Goal: Information Seeking & Learning: Check status

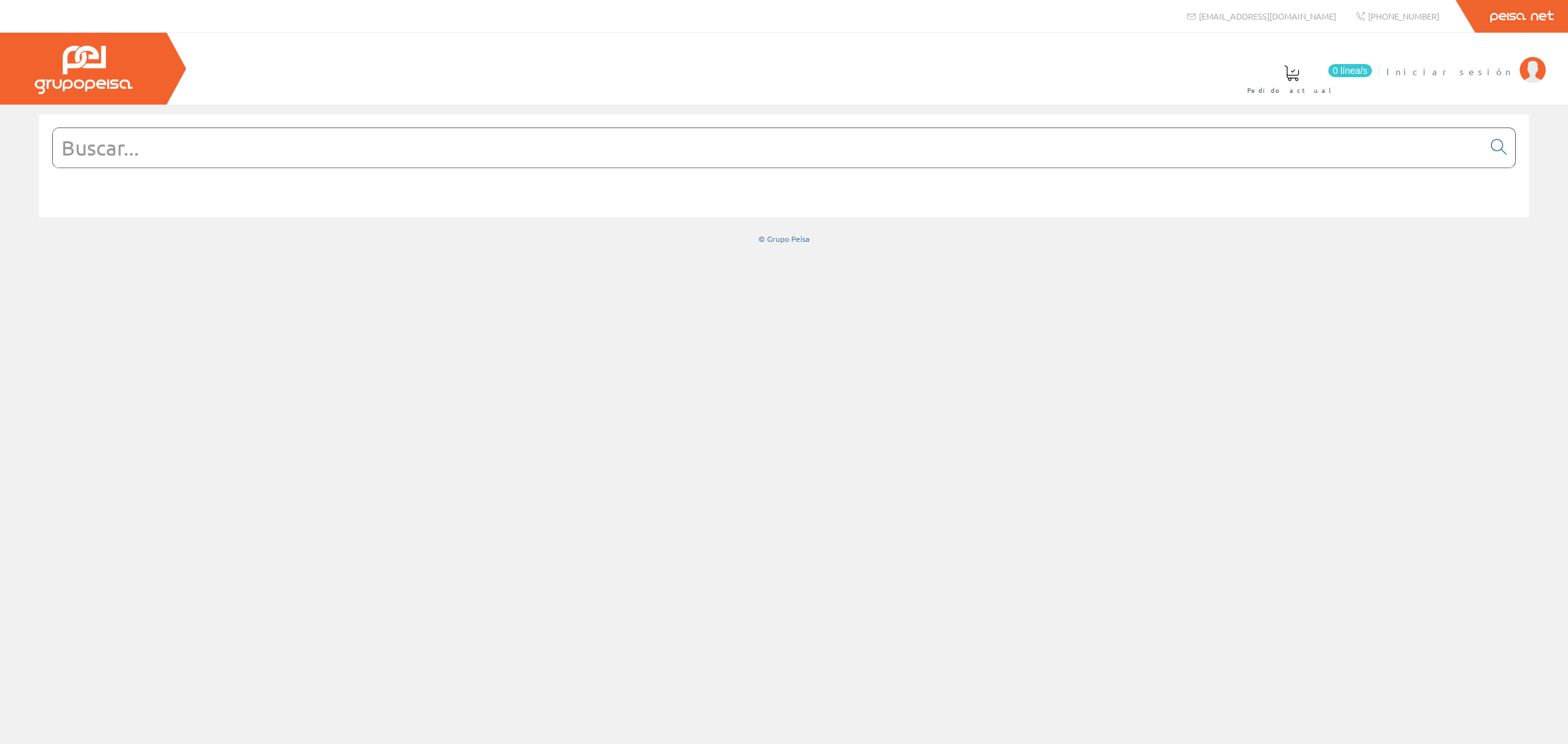
click at [1494, 72] on span "Iniciar sesión" at bounding box center [1450, 70] width 127 height 13
click at [1472, 69] on span "CHM OBRA E INFRAESTRUCTURAS SA" at bounding box center [1382, 70] width 262 height 13
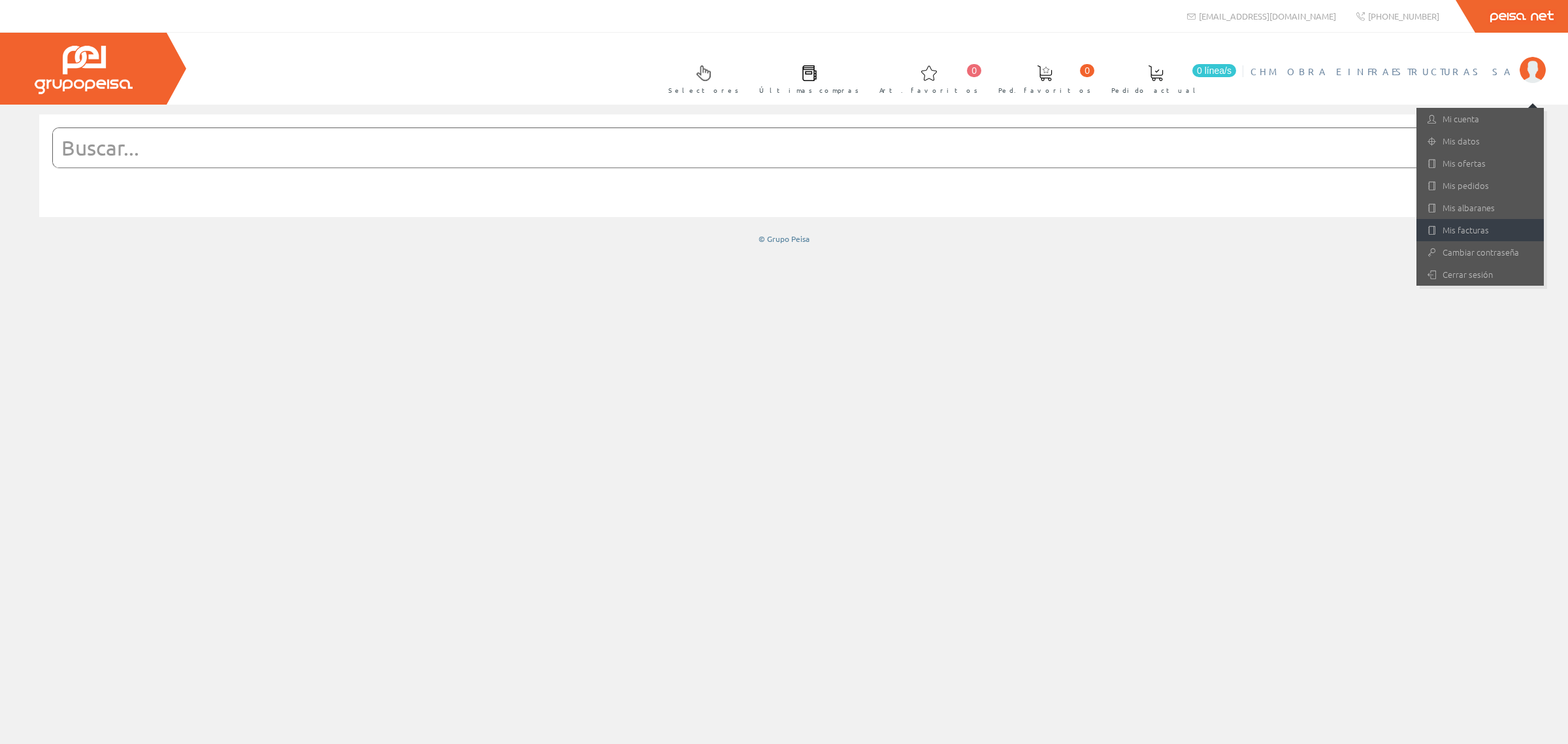
click at [1484, 223] on link "Mis facturas" at bounding box center [1480, 229] width 128 height 22
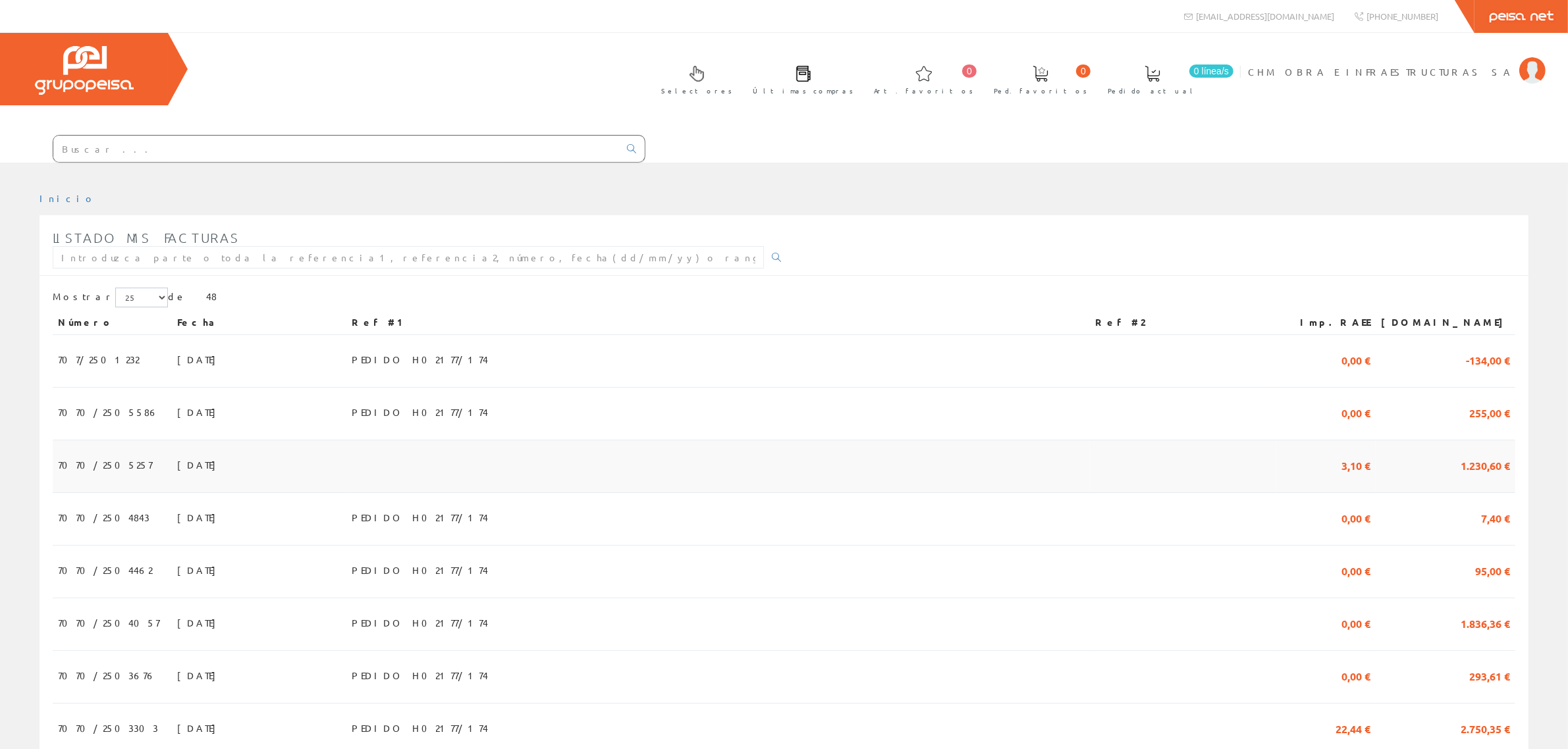
click at [1481, 453] on span "1.230,60 €" at bounding box center [1484, 464] width 49 height 23
click at [1479, 611] on span "1.836,36 €" at bounding box center [1484, 622] width 49 height 23
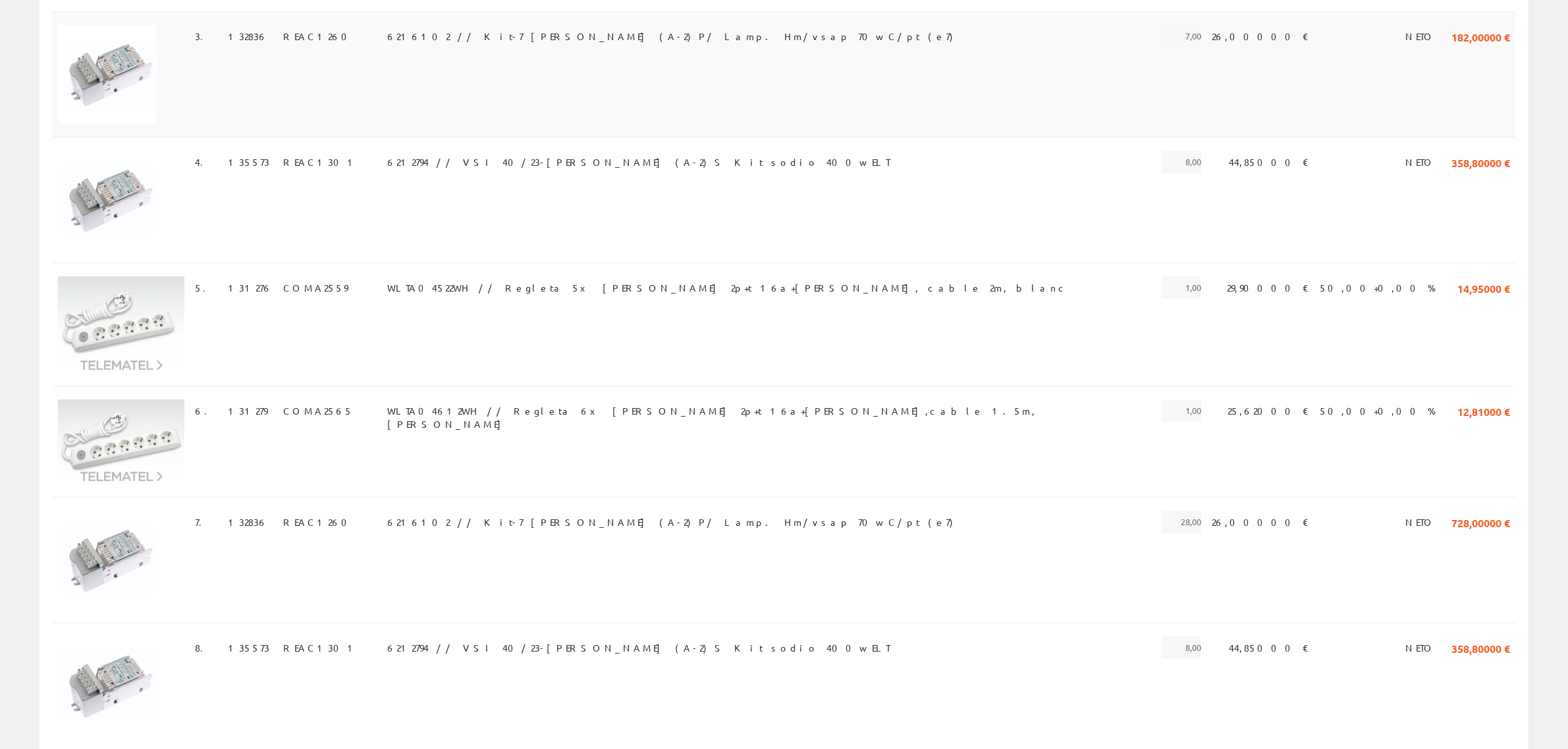
scroll to position [591, 0]
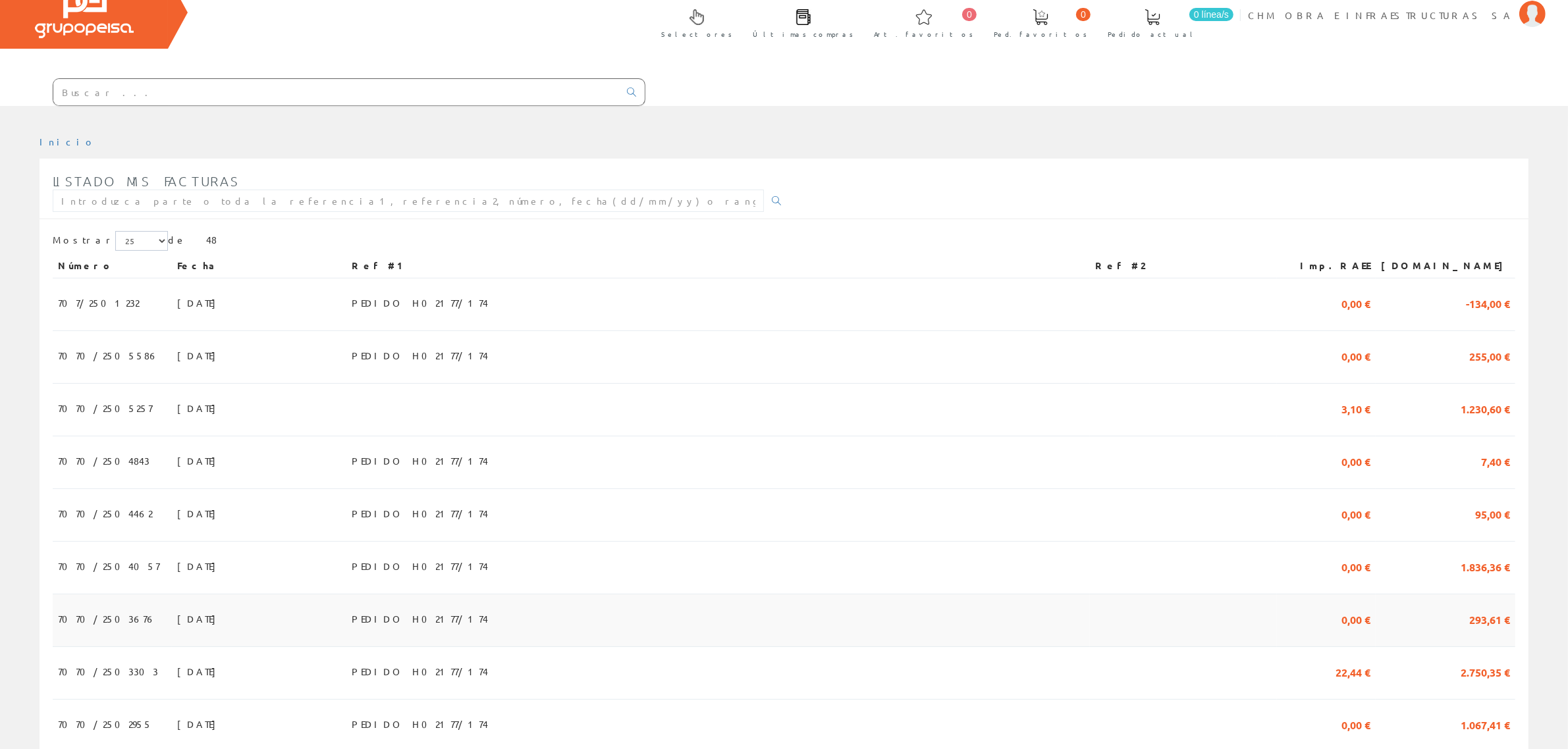
scroll to position [83, 0]
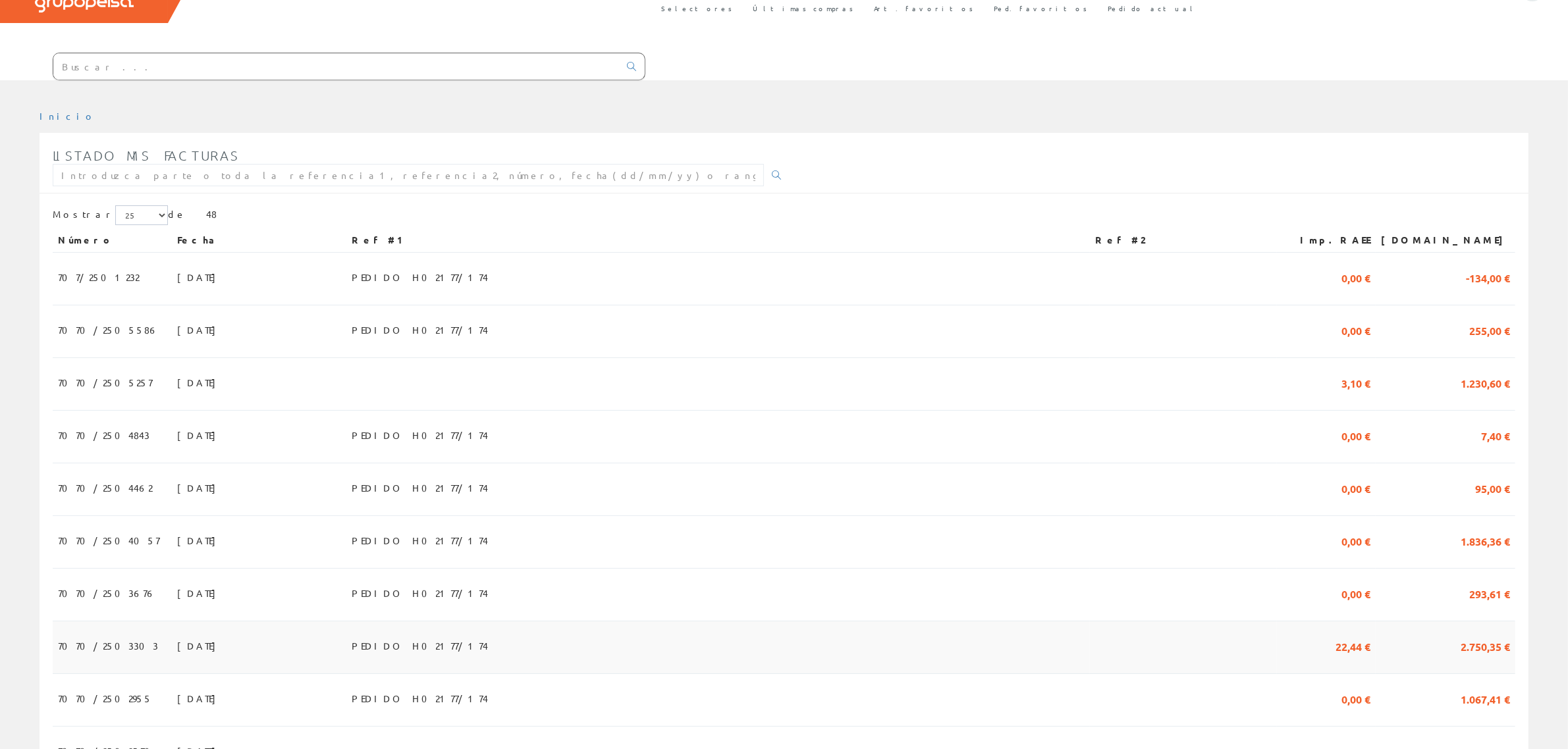
click at [1473, 635] on span "2.750,35 €" at bounding box center [1484, 646] width 49 height 23
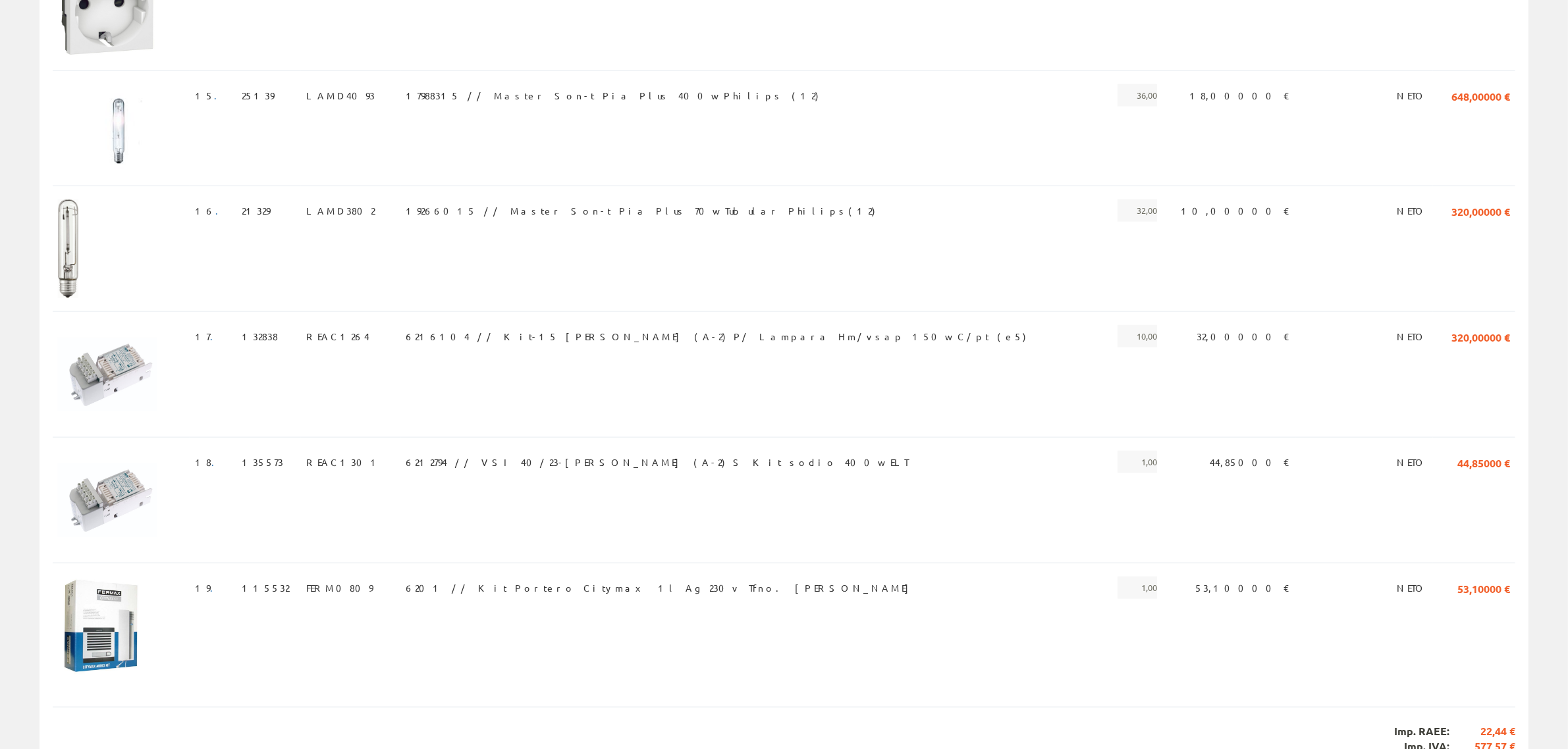
scroll to position [2059, 0]
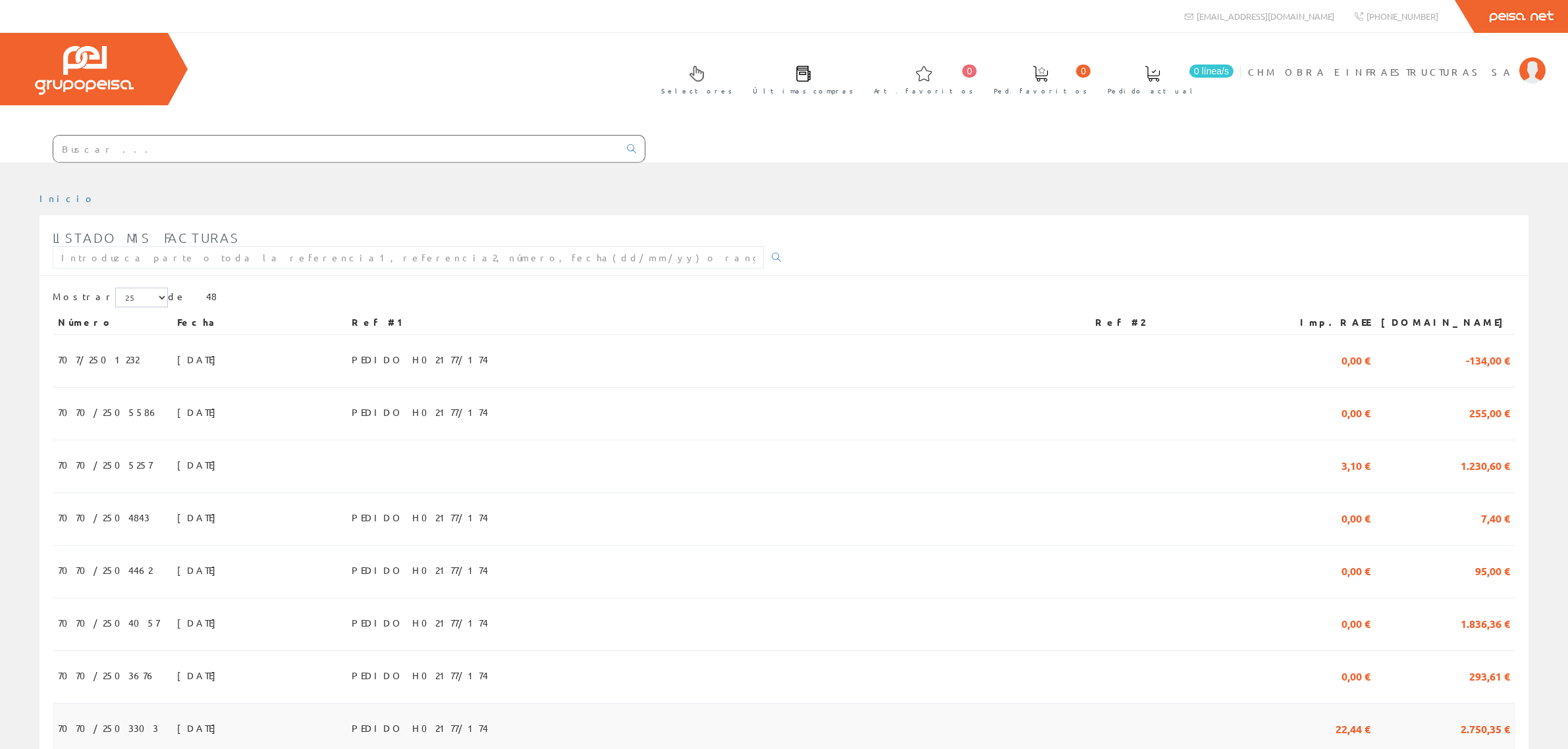
scroll to position [83, 0]
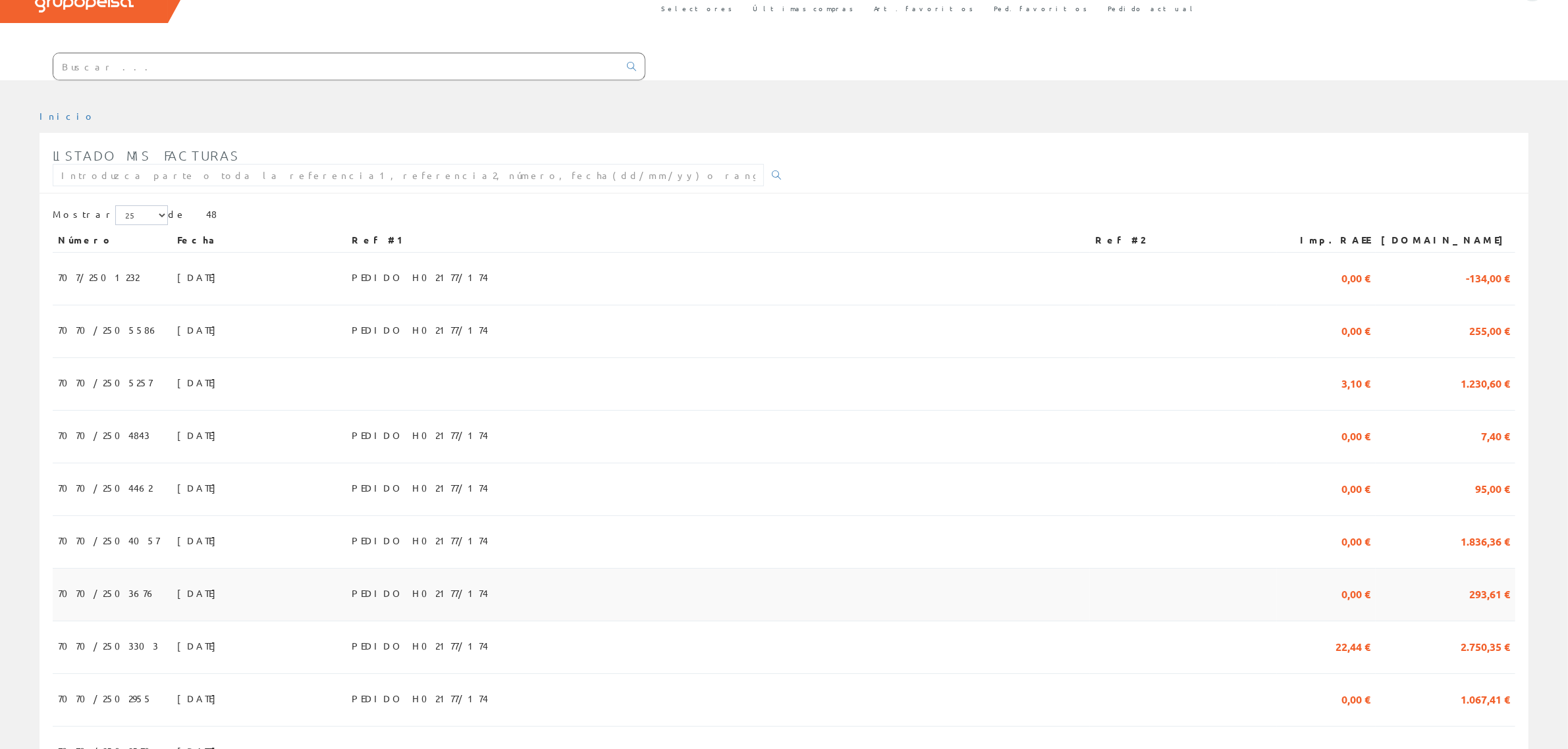
click at [1480, 582] on span "293,61 €" at bounding box center [1489, 593] width 41 height 23
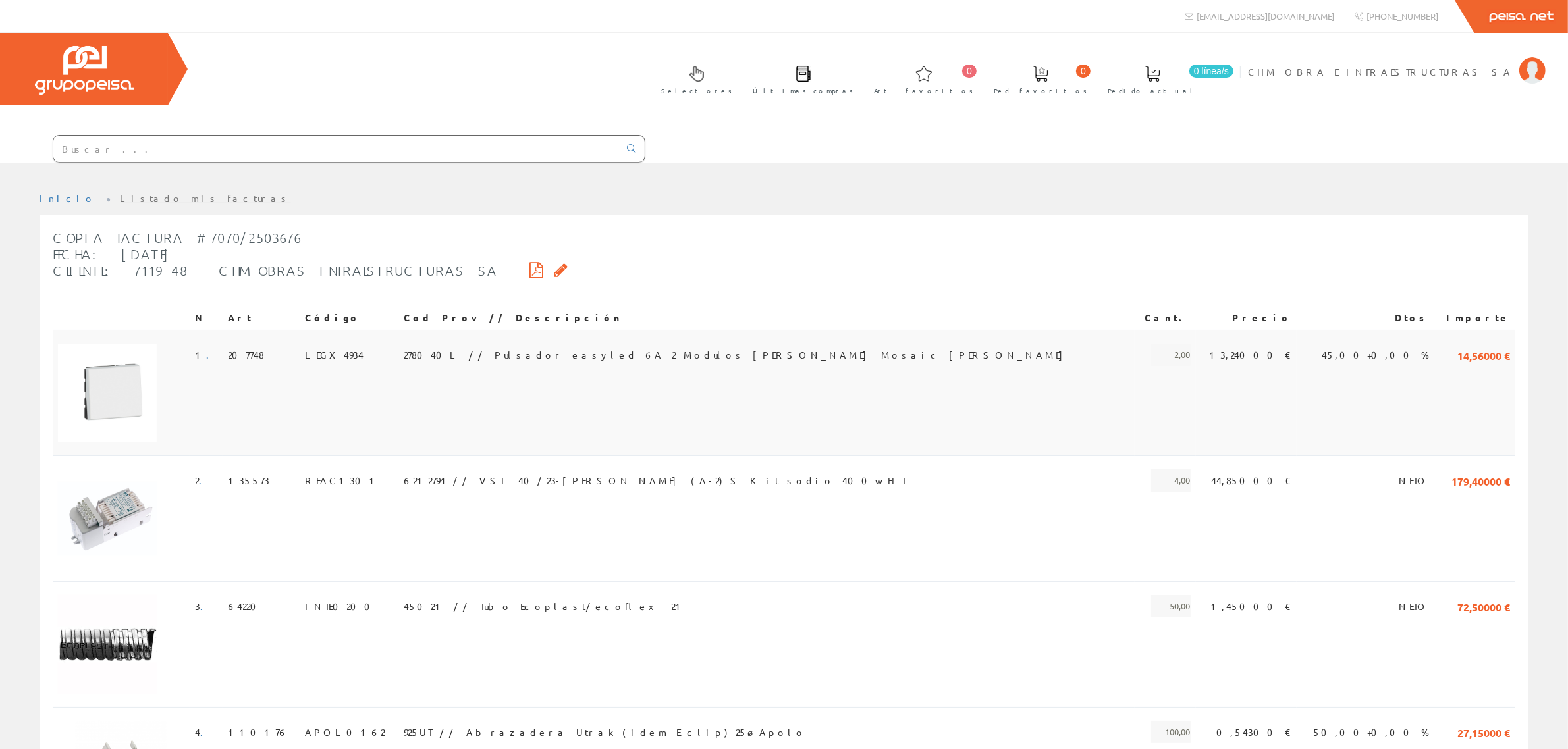
scroll to position [173, 0]
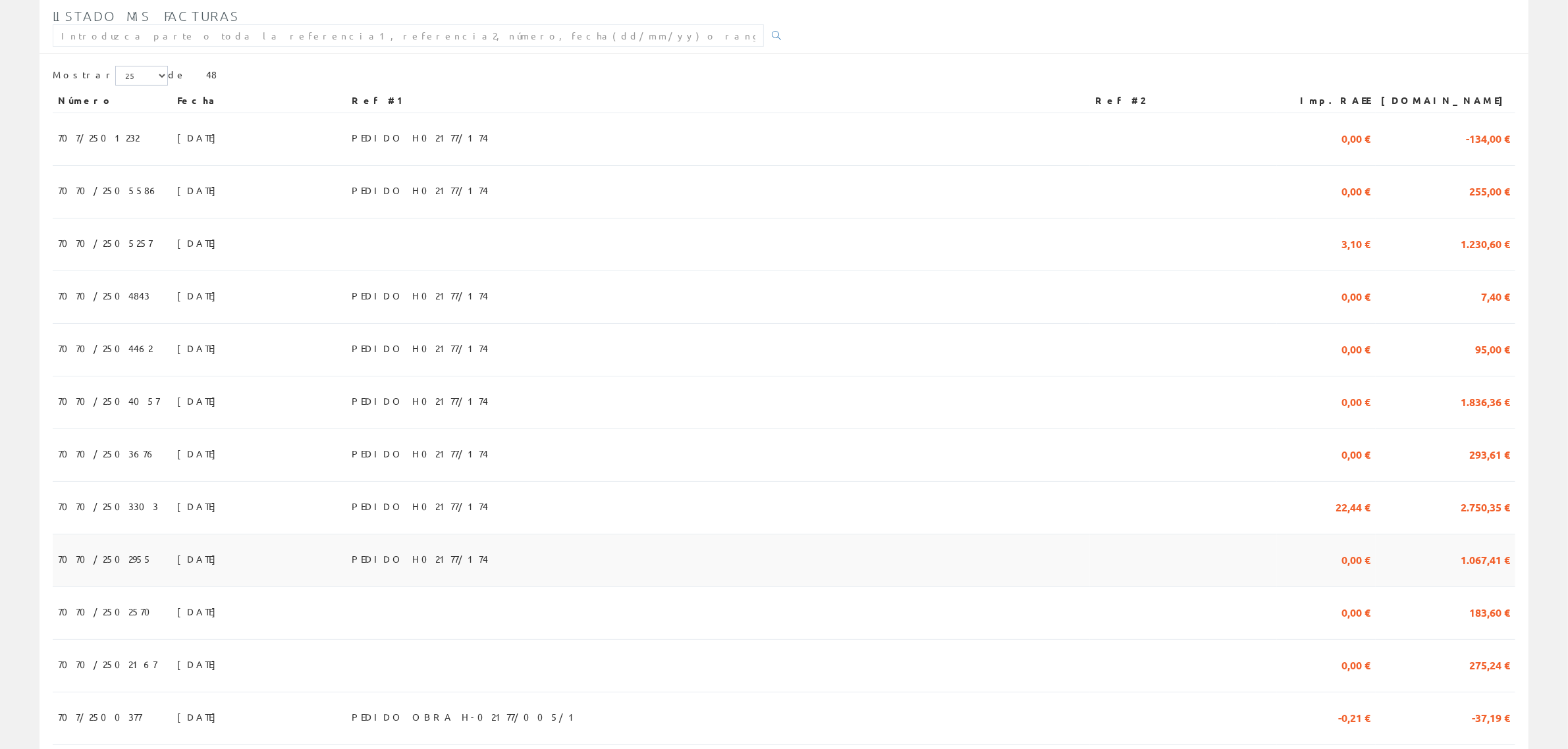
scroll to position [247, 0]
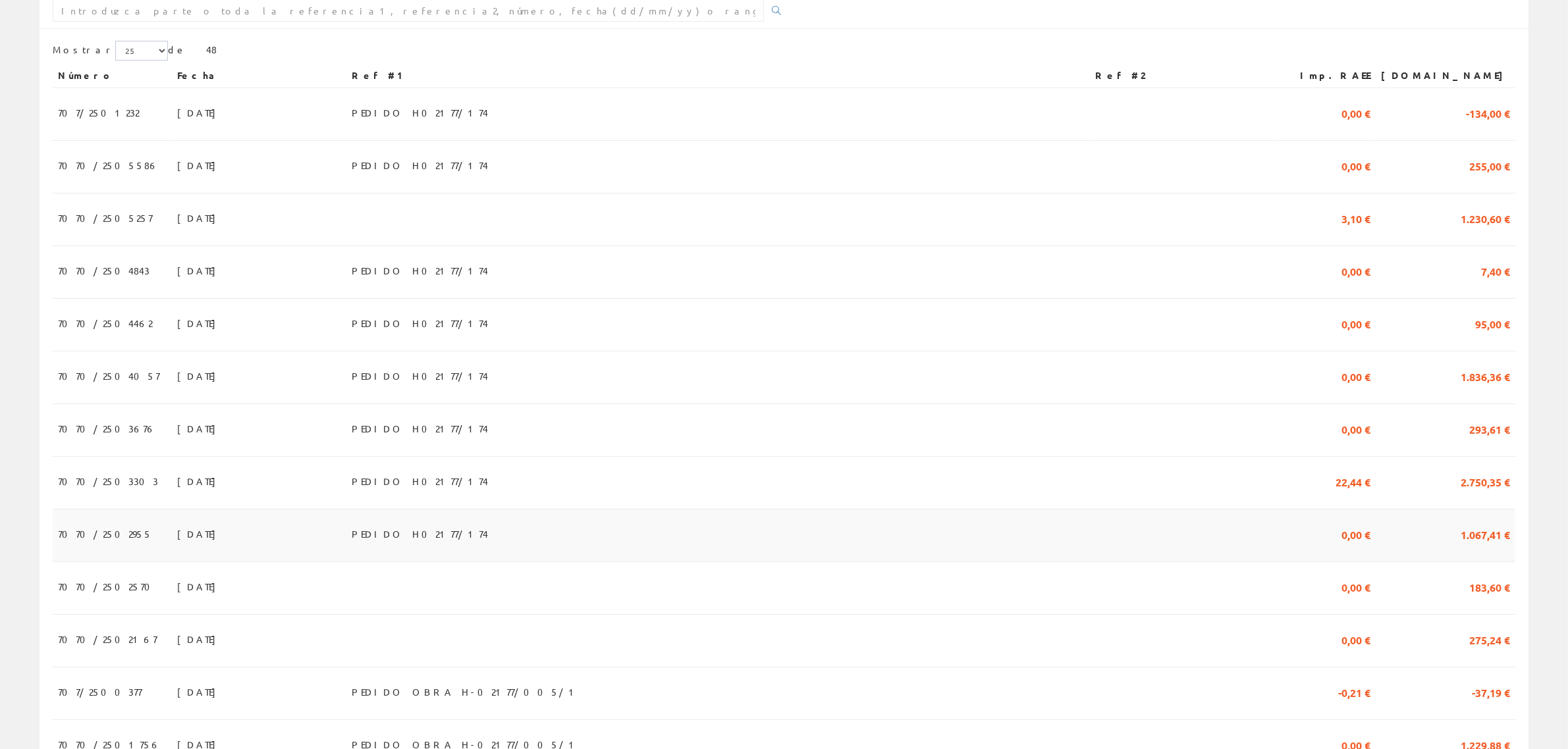
click at [1481, 523] on span "1.067,41 €" at bounding box center [1484, 534] width 49 height 23
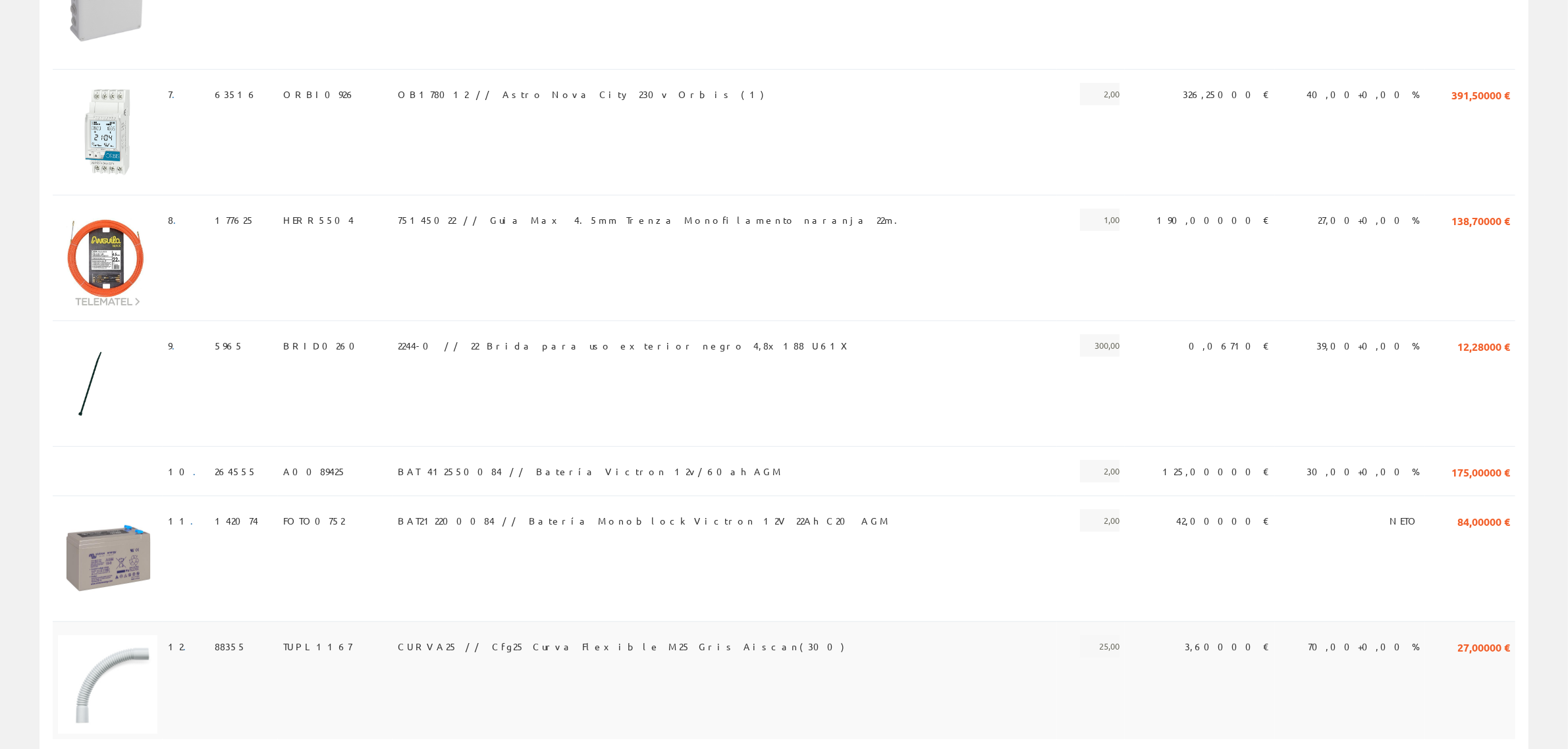
scroll to position [1113, 0]
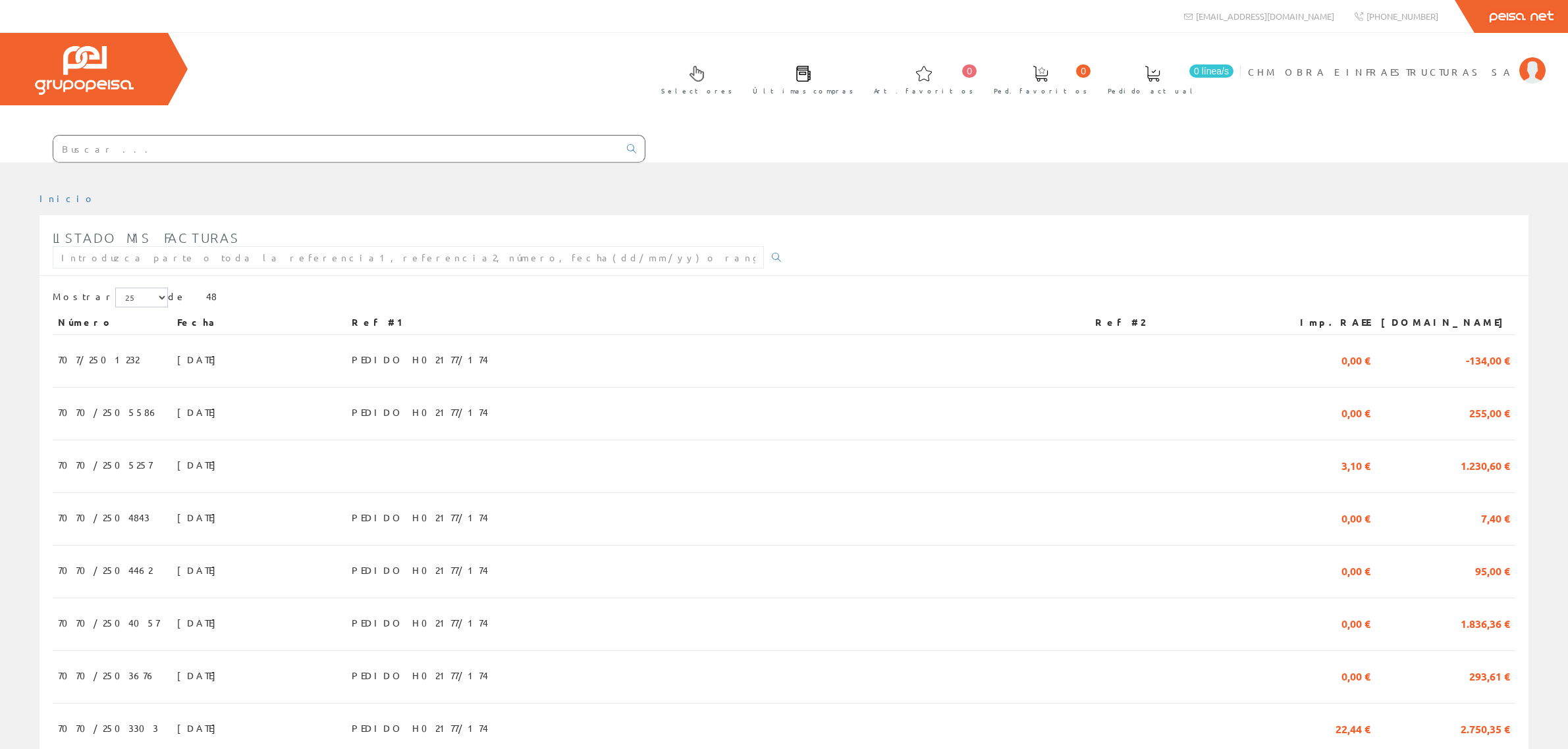
scroll to position [247, 0]
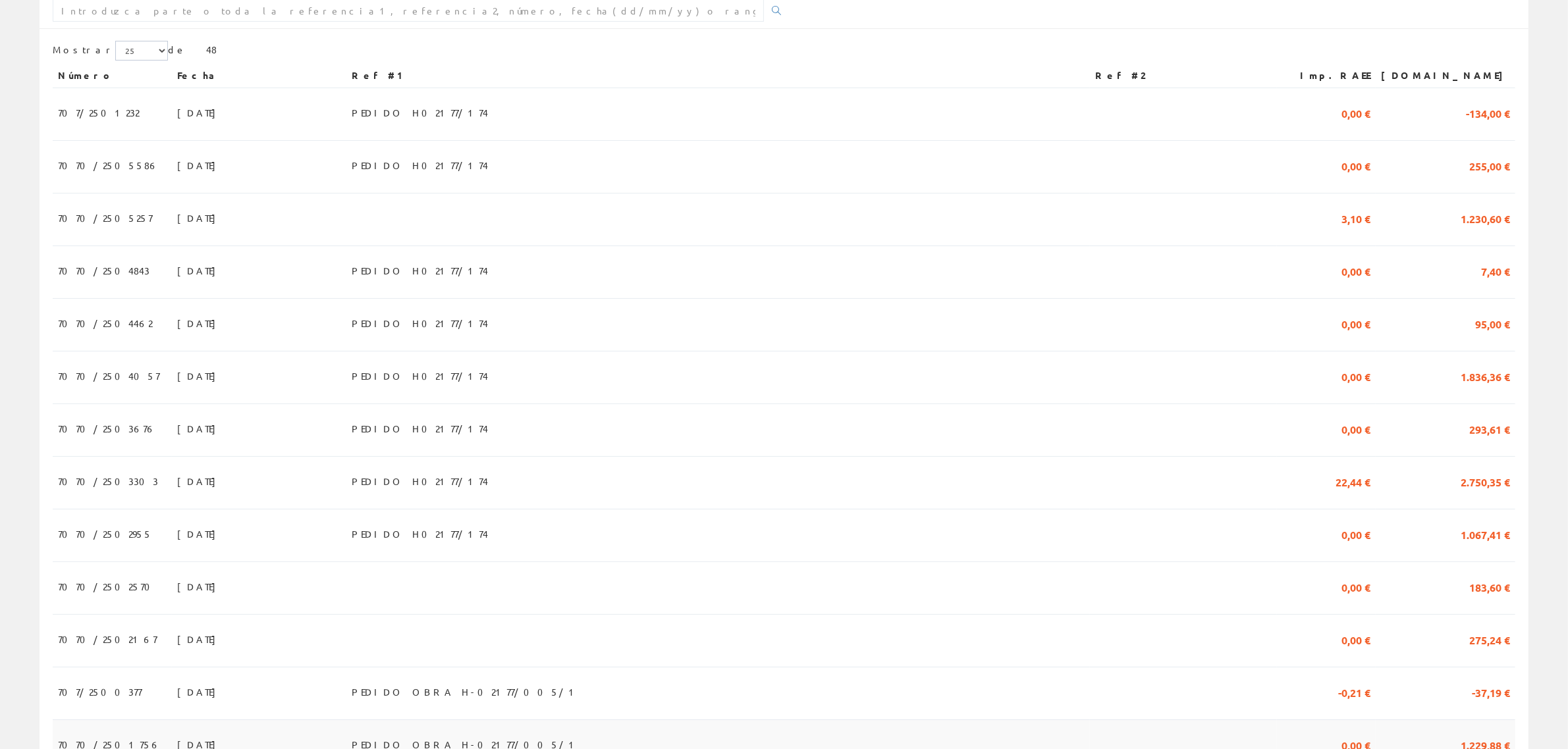
click at [1480, 733] on span "1.229,88 €" at bounding box center [1484, 744] width 49 height 23
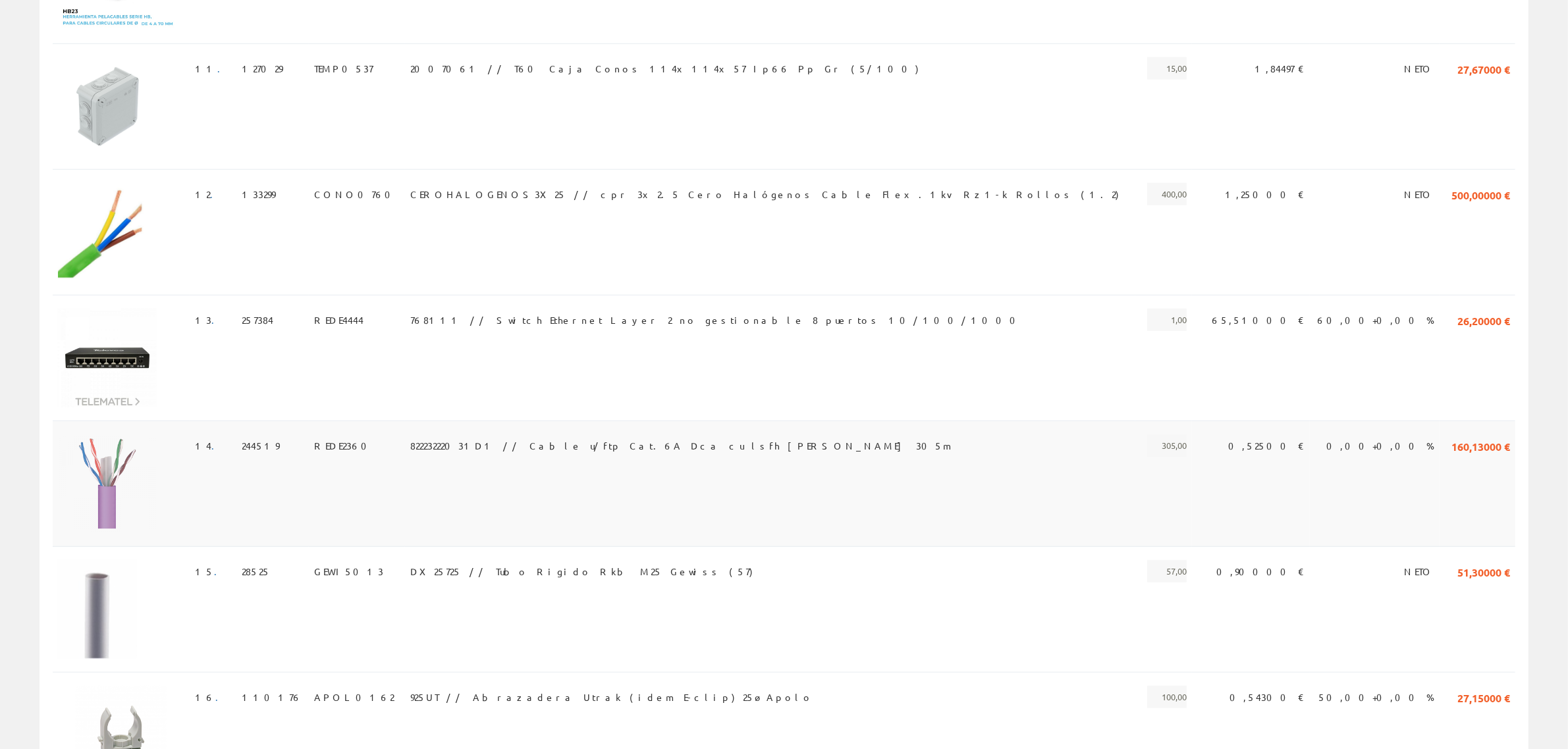
scroll to position [1466, 0]
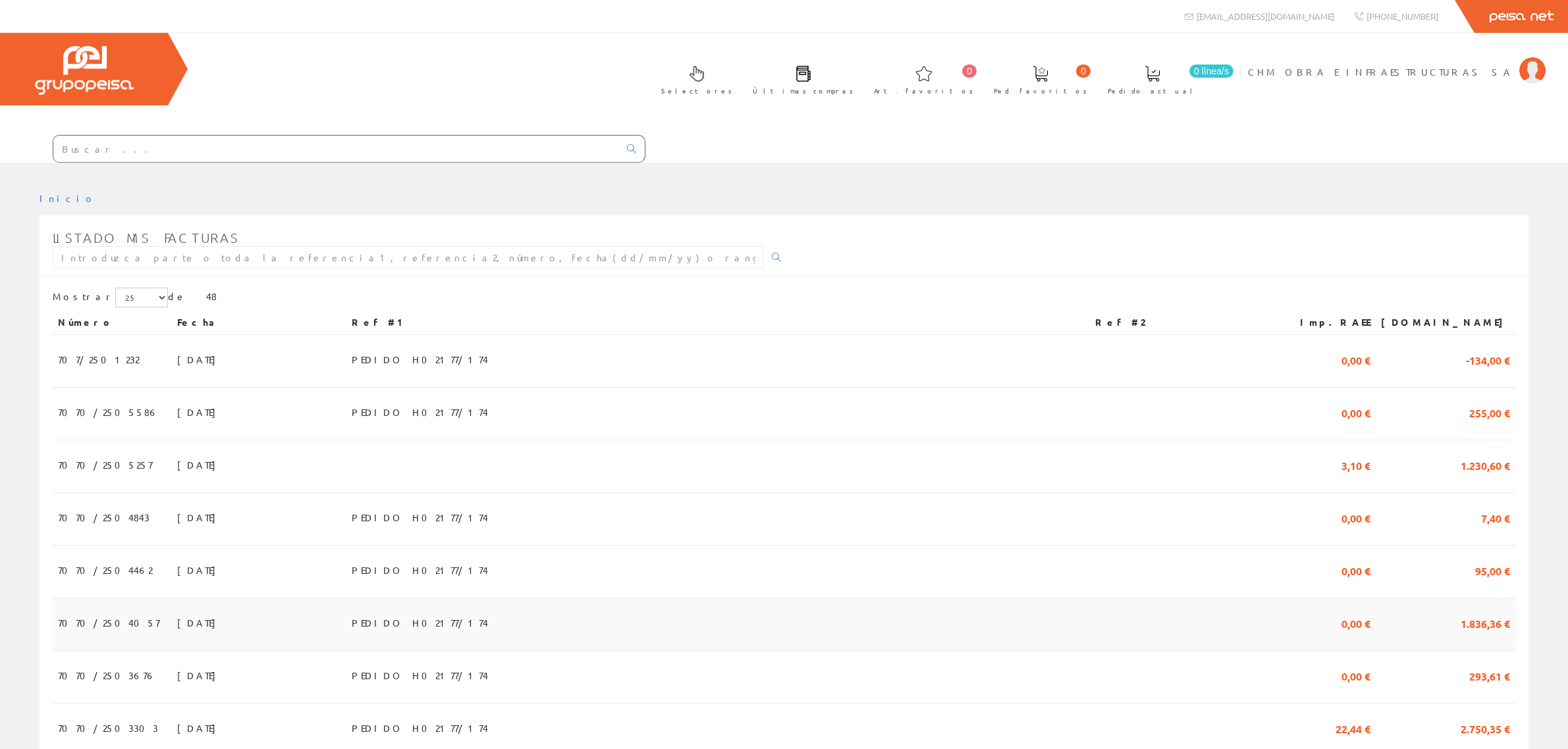
scroll to position [247, 0]
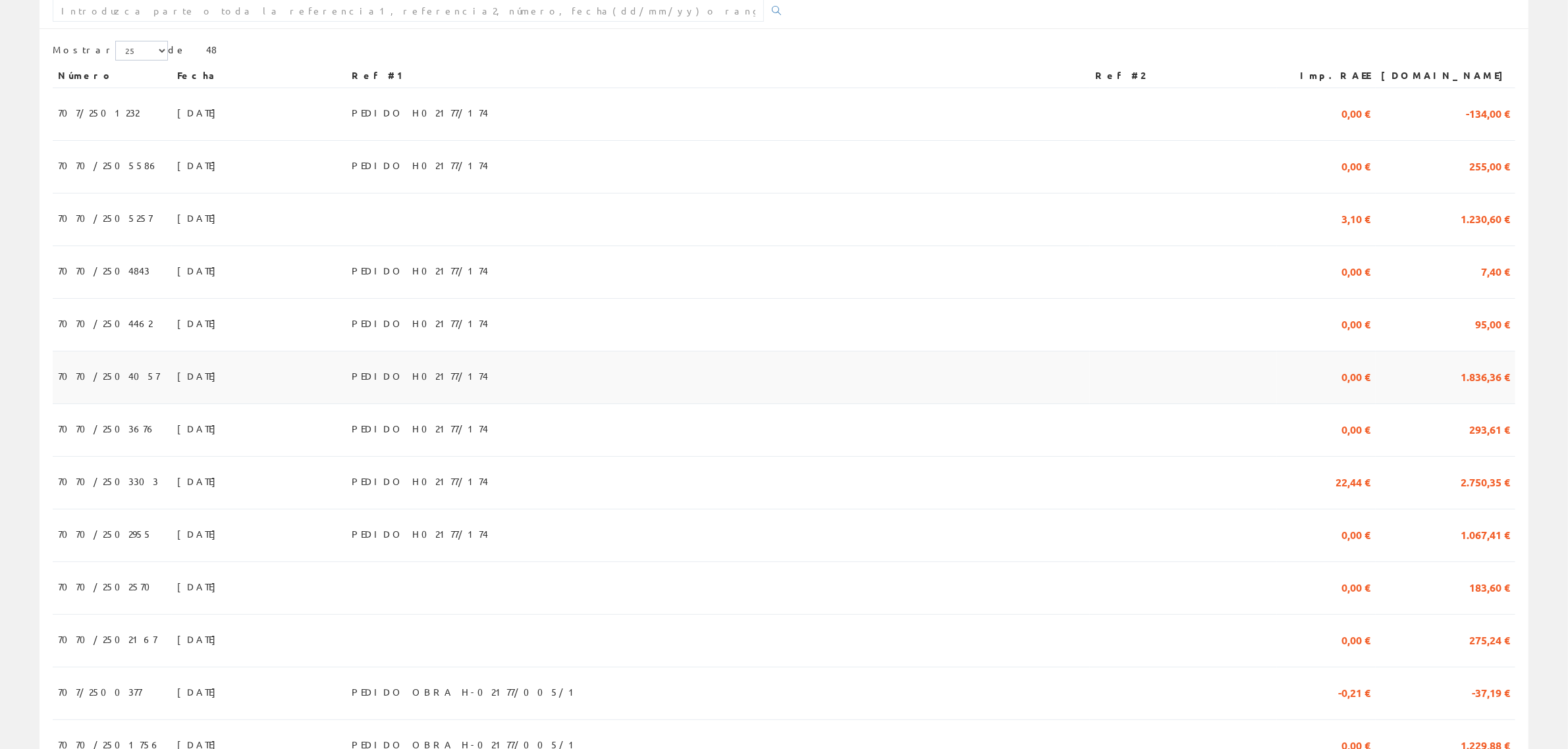
click at [1277, 352] on td at bounding box center [1183, 378] width 187 height 53
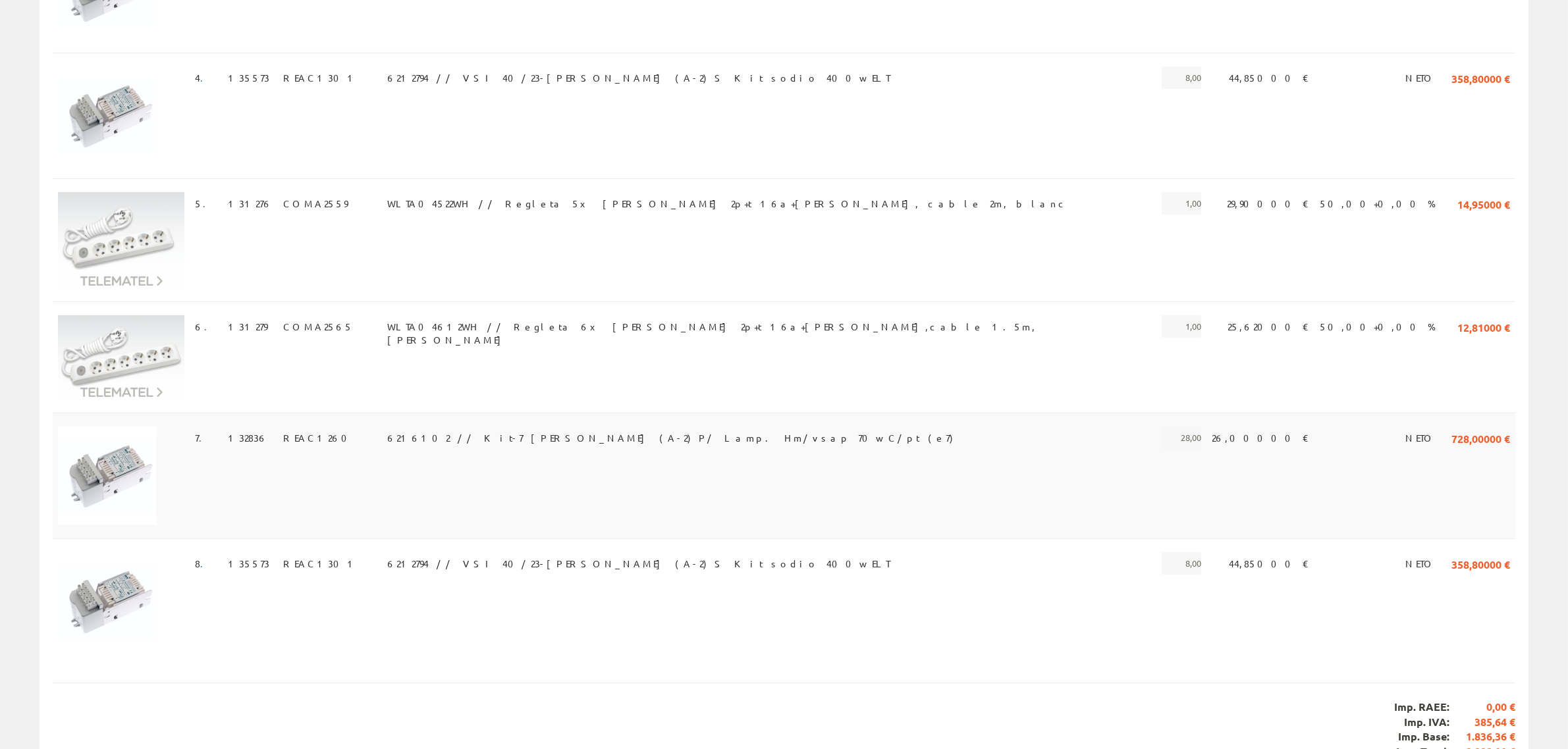
scroll to position [591, 0]
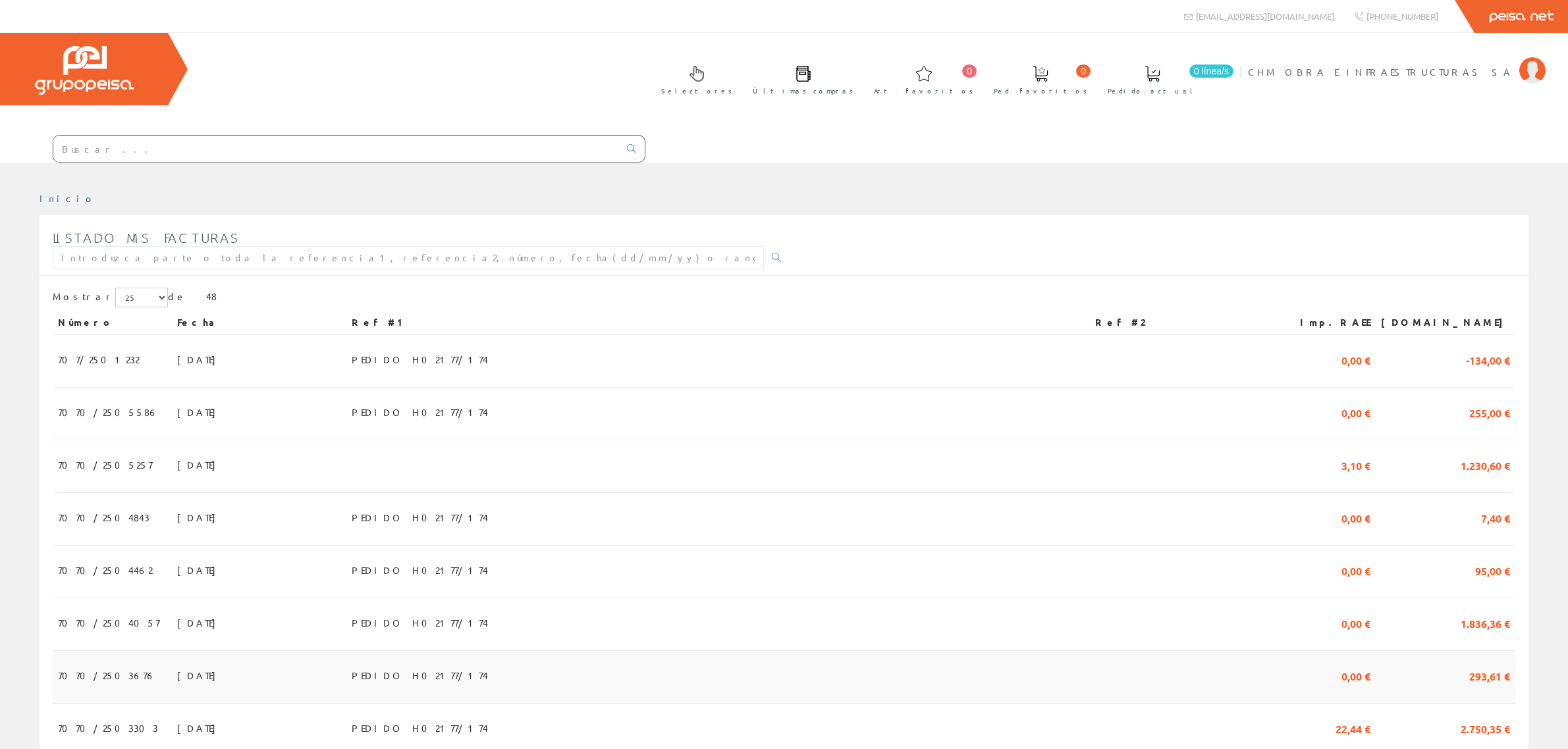
scroll to position [247, 0]
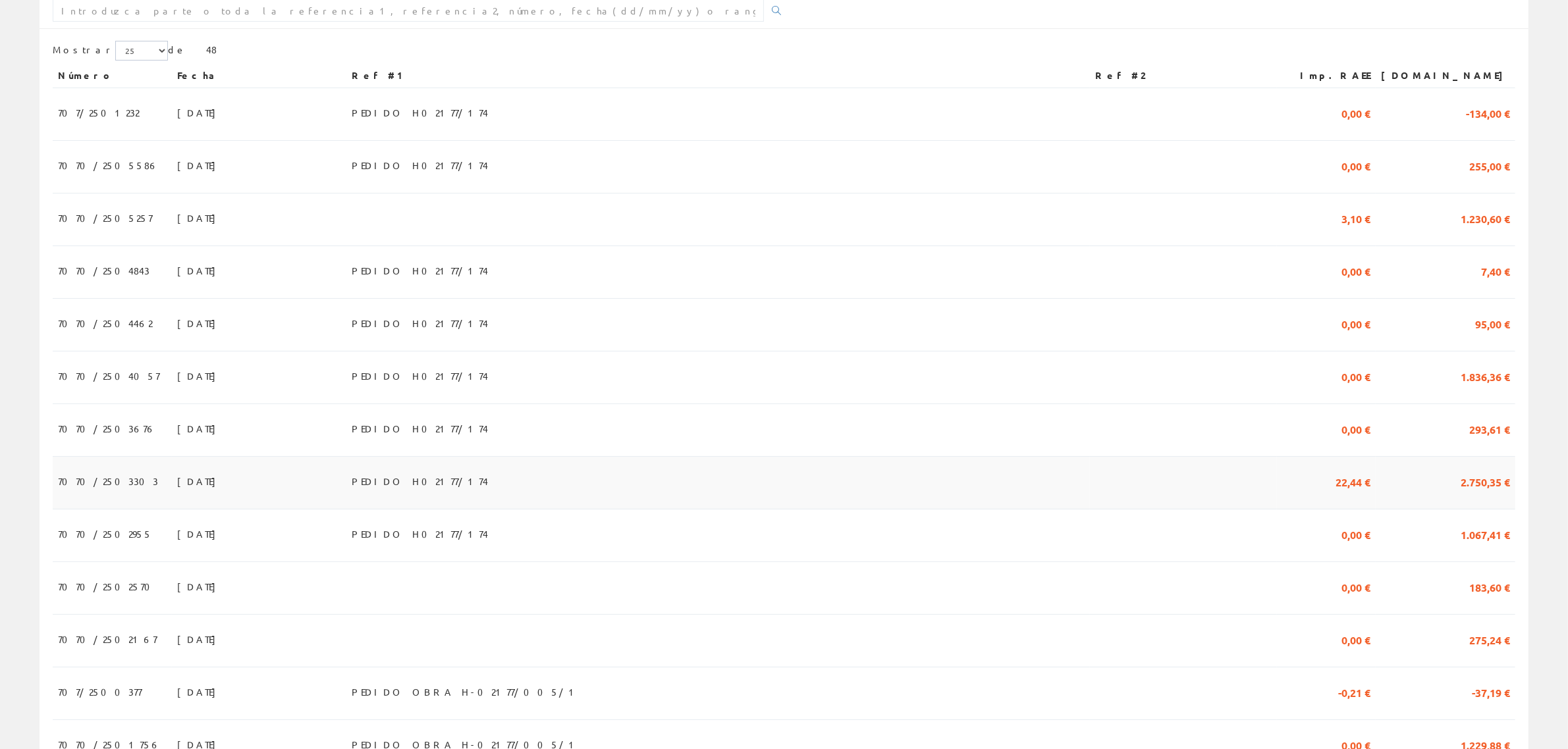
click at [1140, 457] on td at bounding box center [1183, 484] width 187 height 53
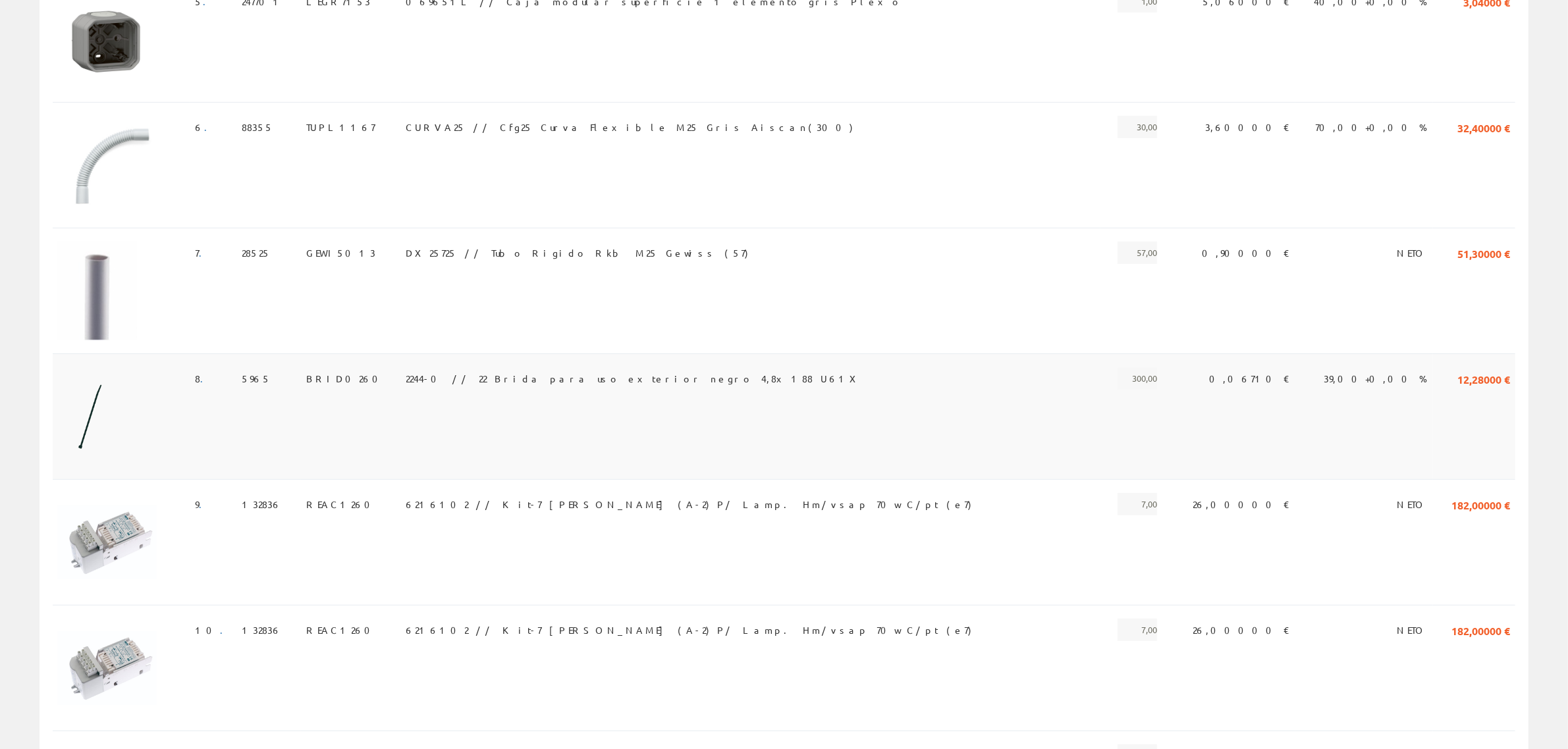
scroll to position [988, 0]
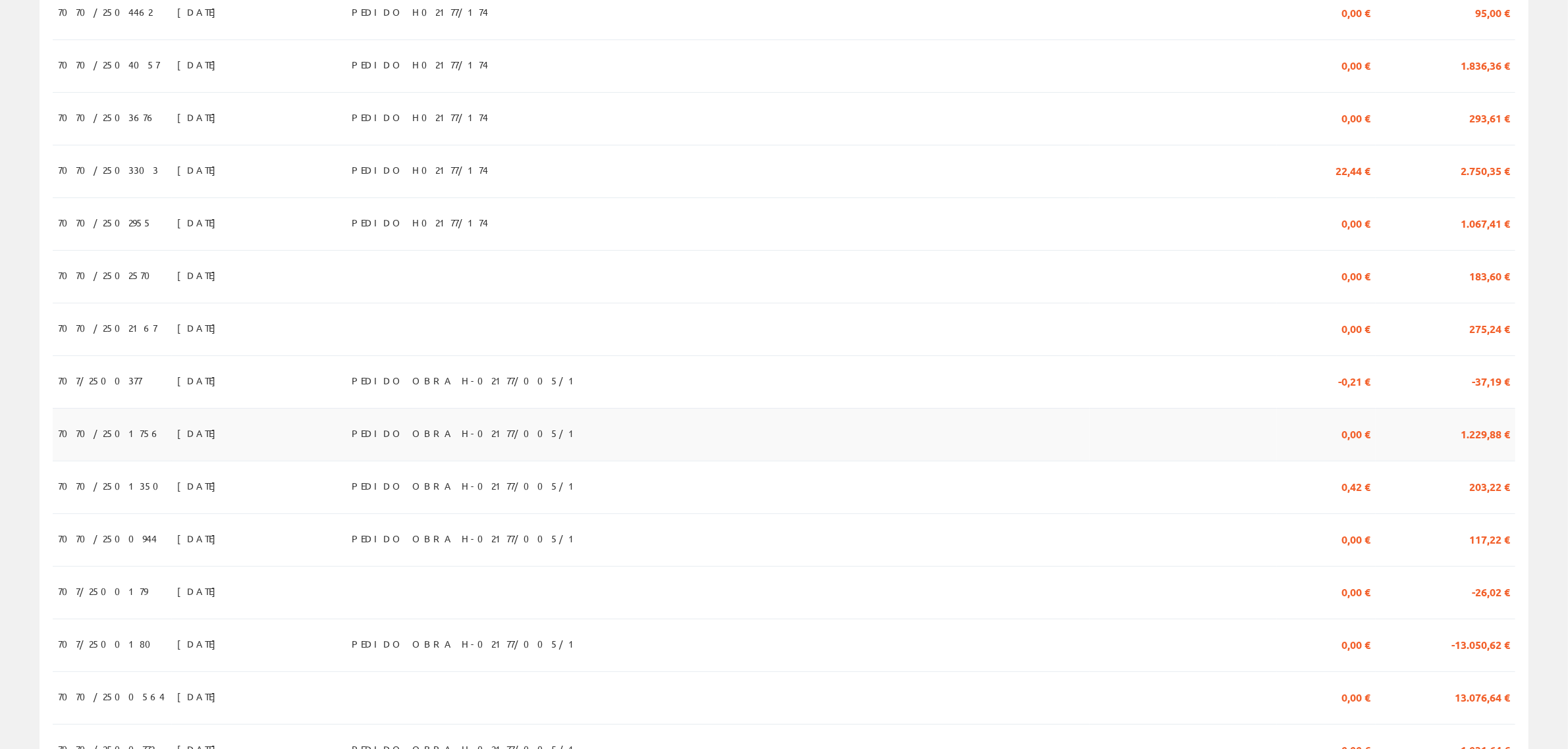
scroll to position [576, 0]
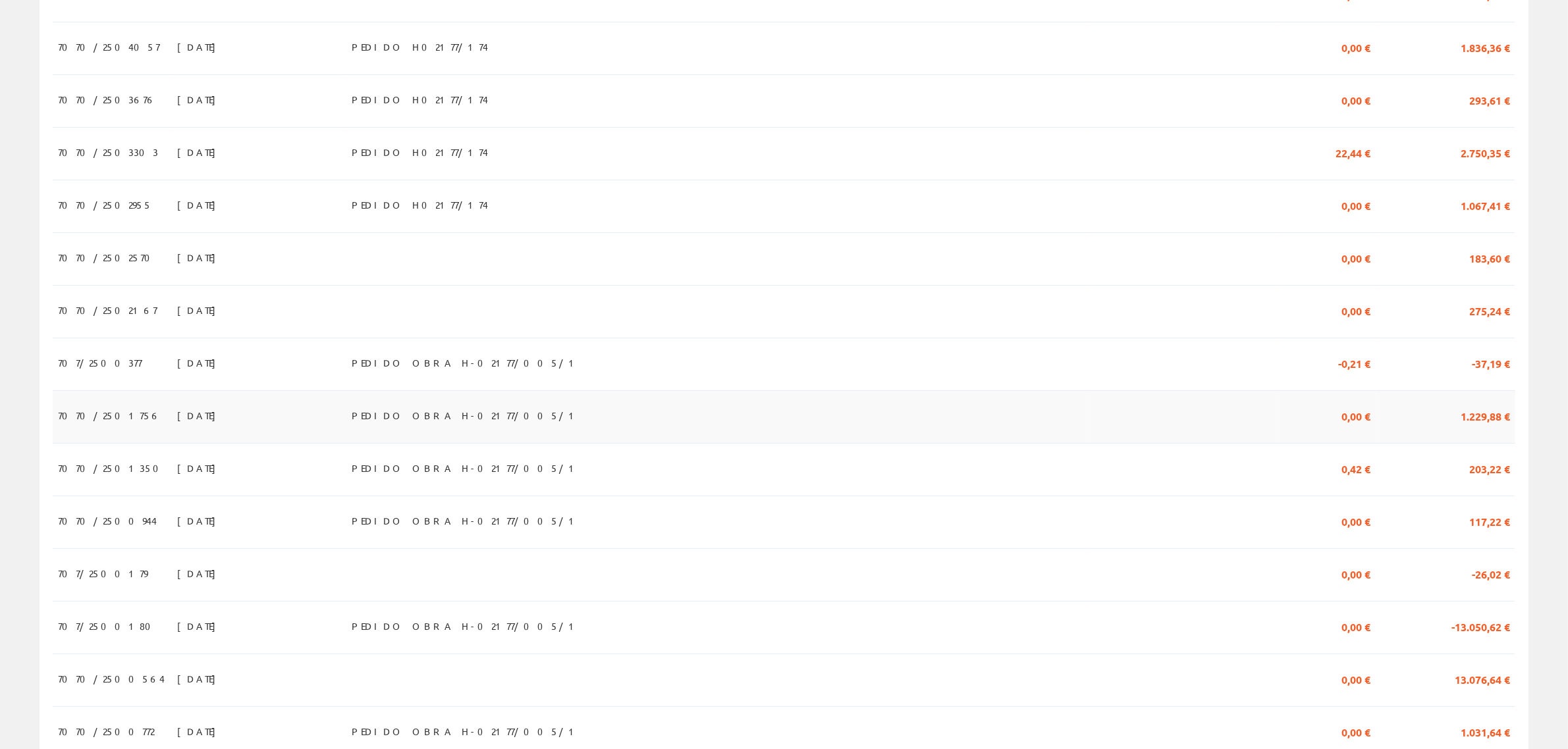
click at [1006, 390] on td "PEDIDO OBRA H-02177/005/1" at bounding box center [718, 417] width 743 height 53
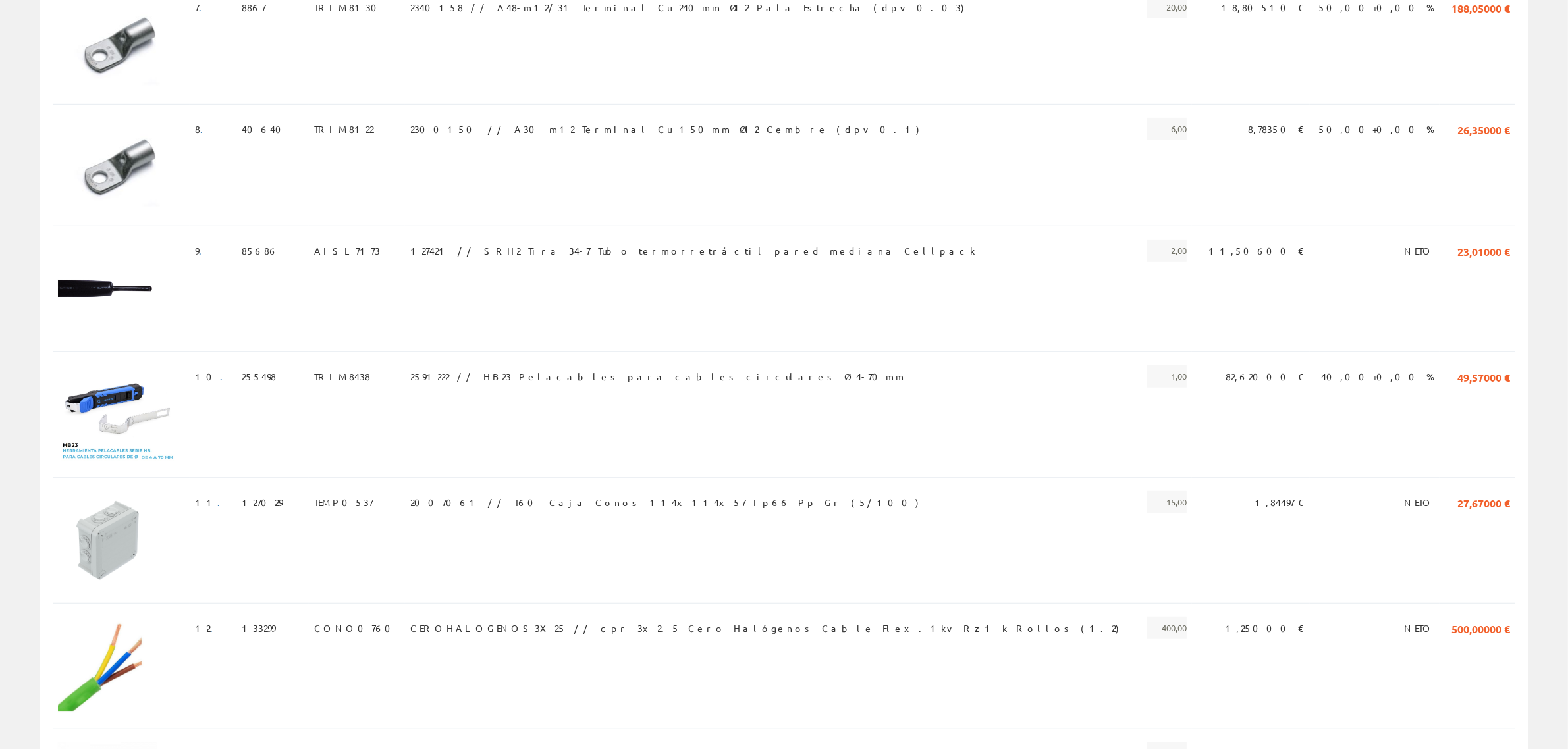
scroll to position [1069, 0]
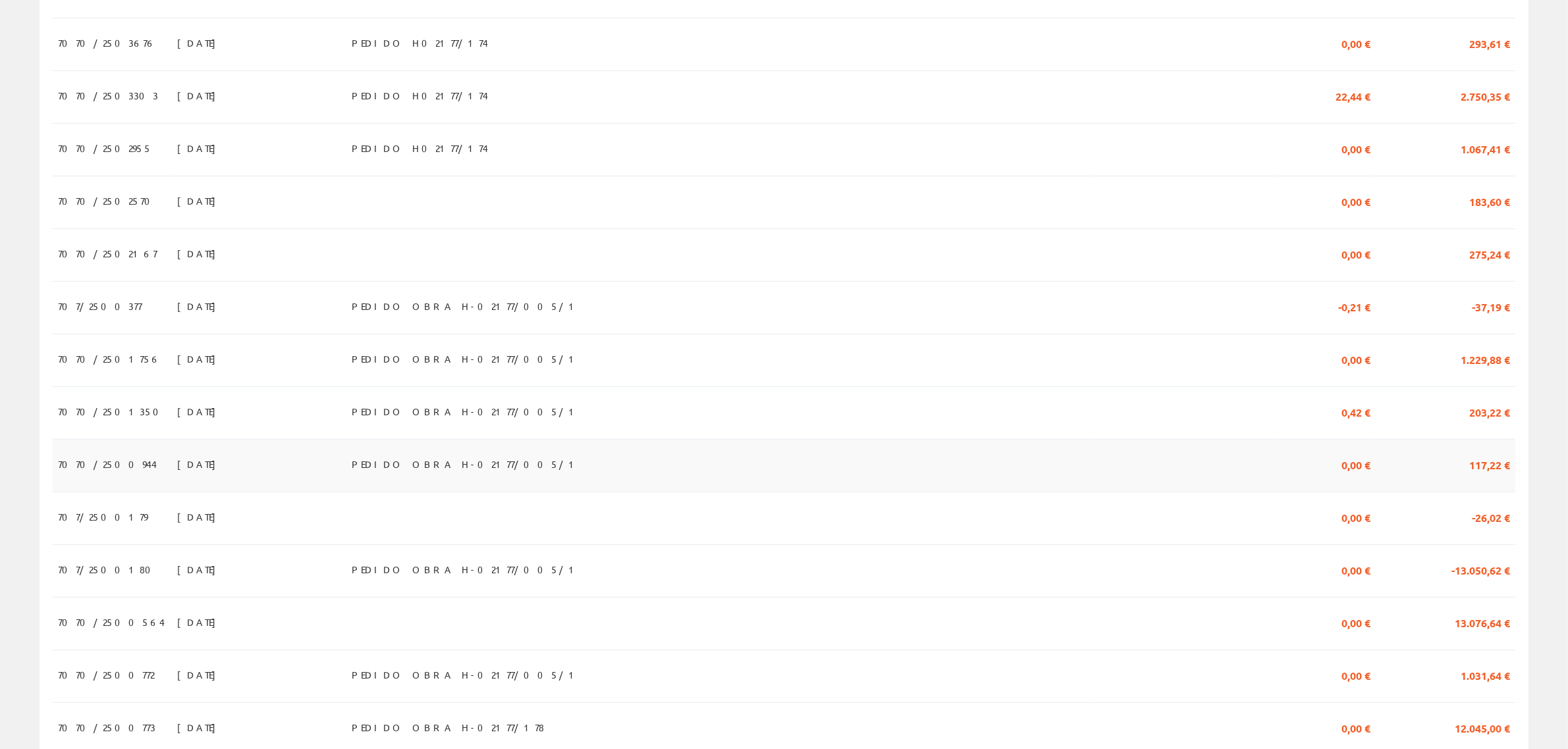
scroll to position [659, 0]
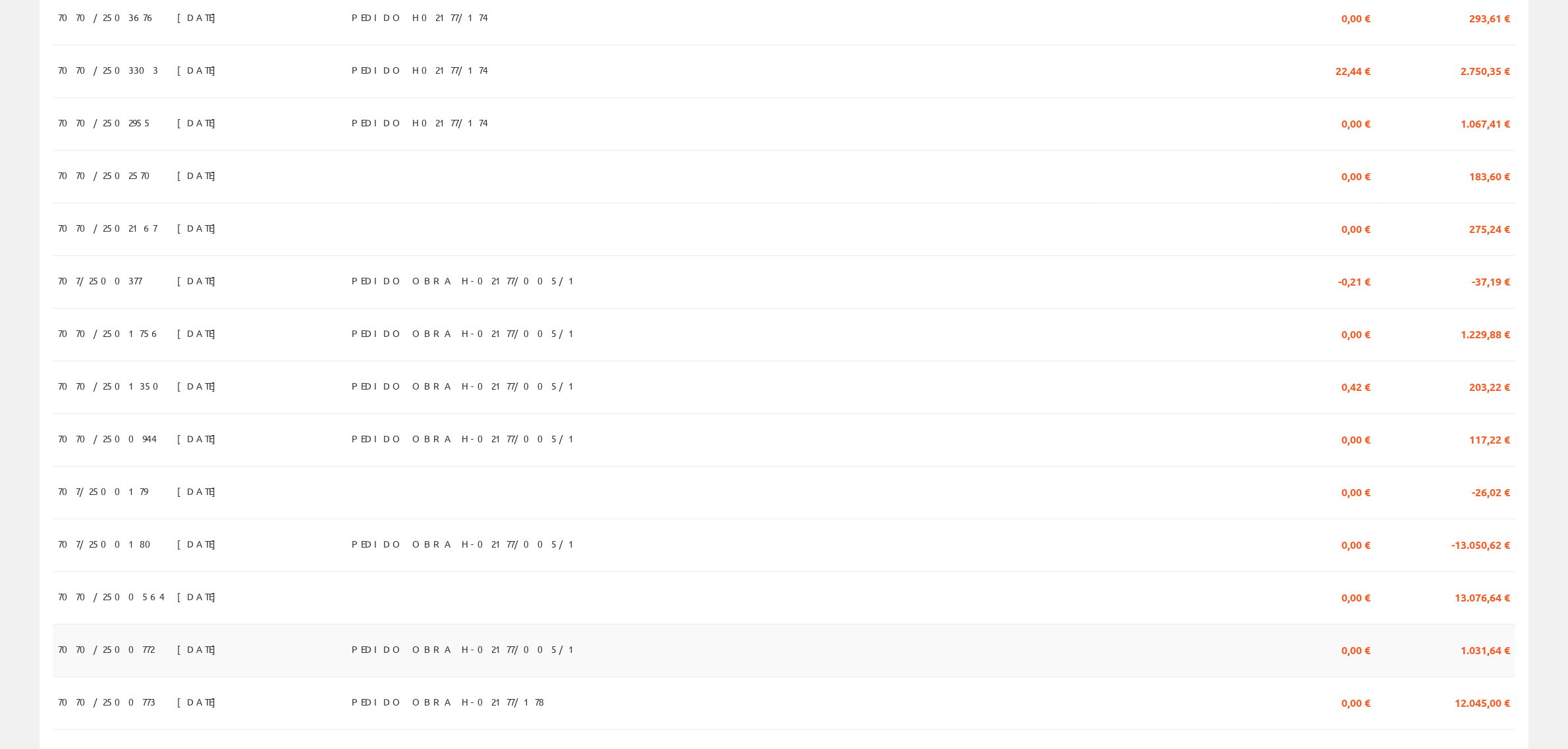
click at [1083, 624] on td "PEDIDO OBRA H-02177/005/1" at bounding box center [718, 651] width 743 height 53
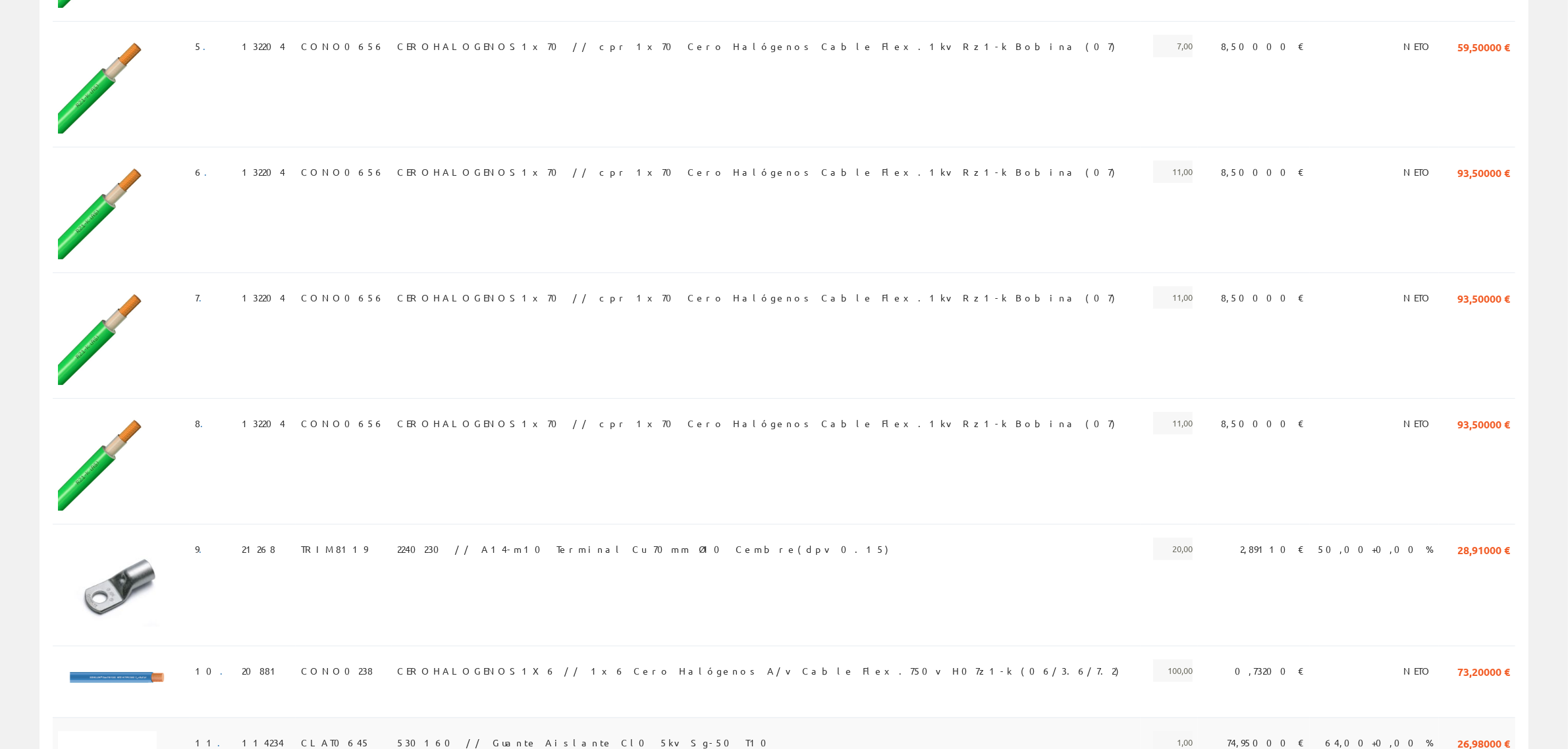
scroll to position [659, 0]
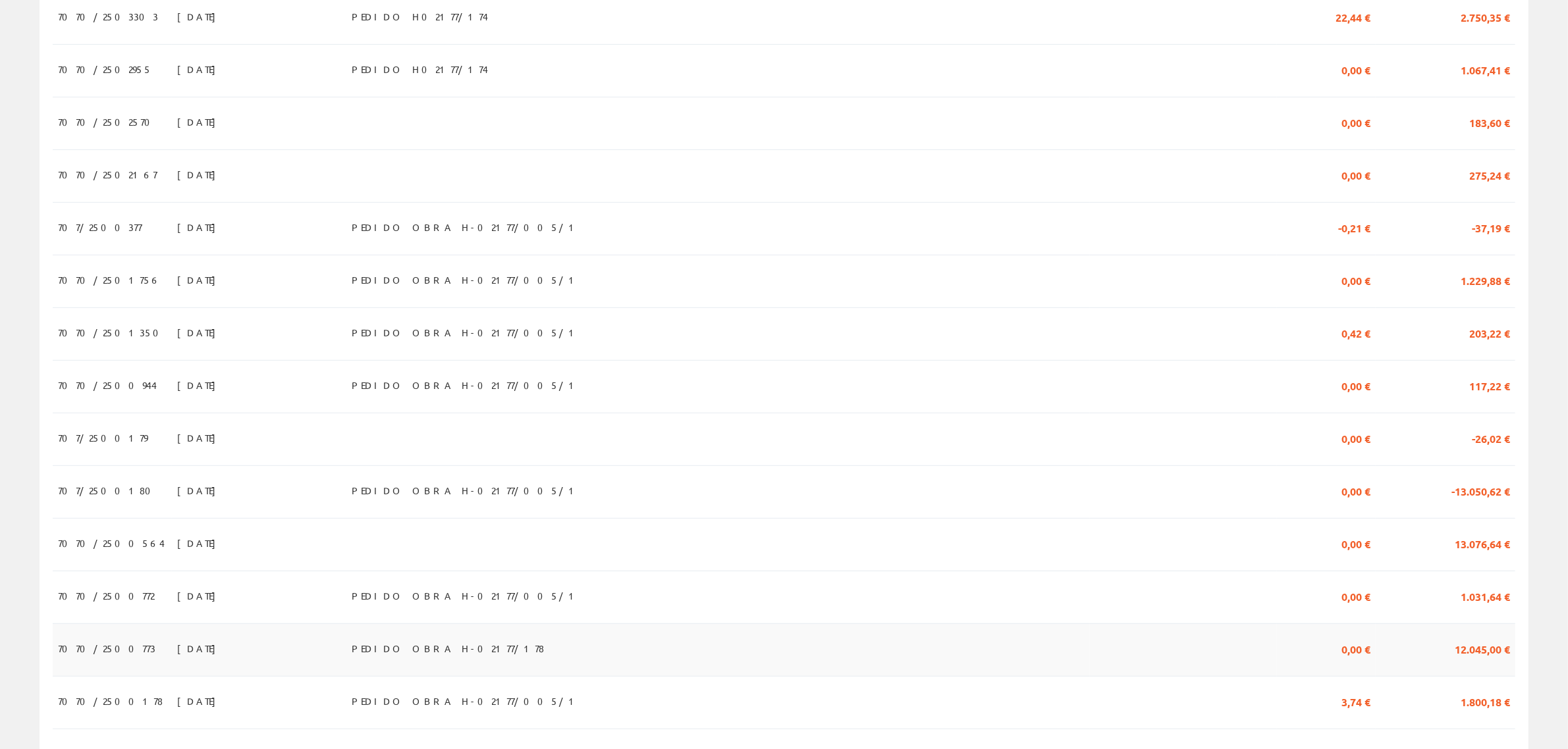
scroll to position [740, 0]
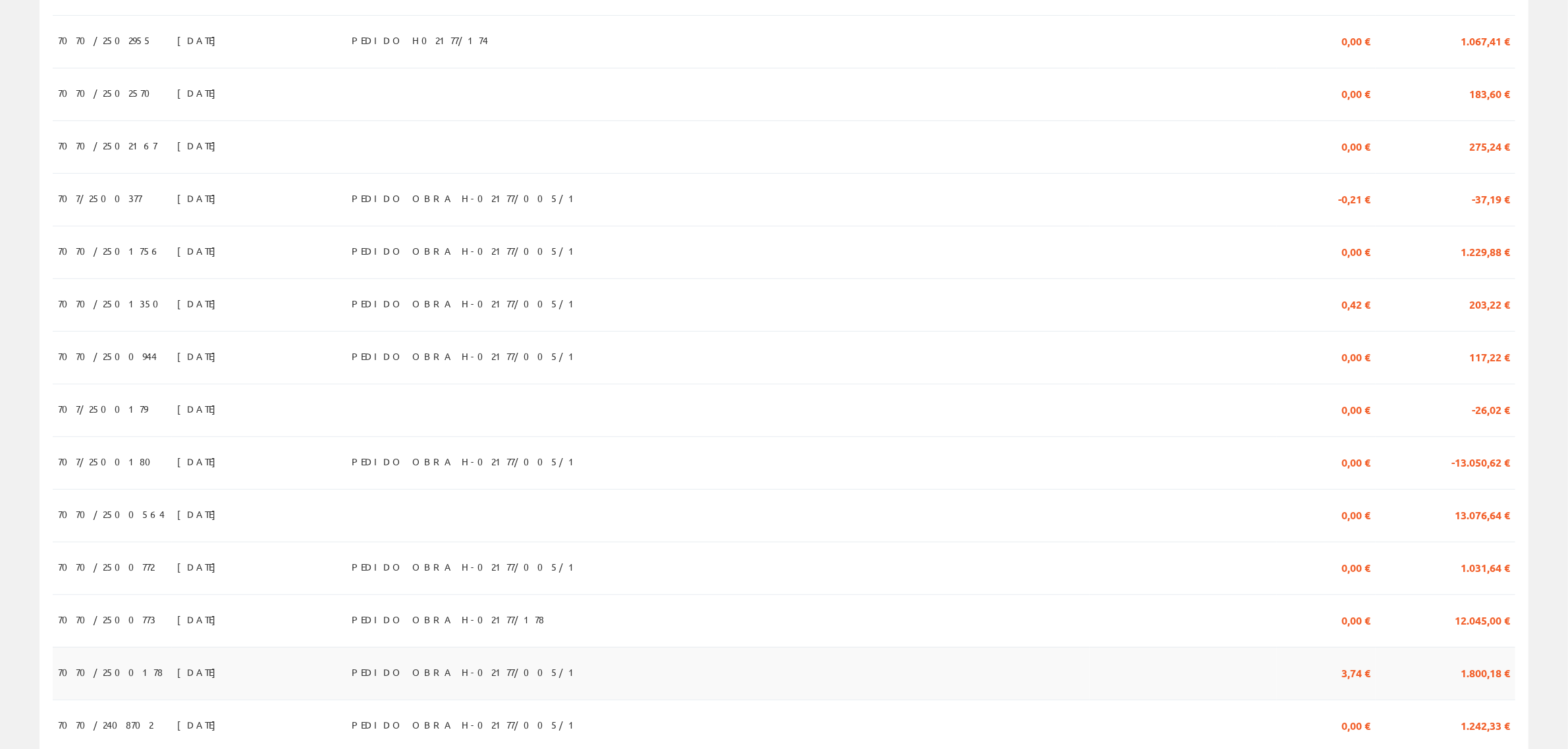
click at [1197, 647] on td at bounding box center [1183, 673] width 187 height 53
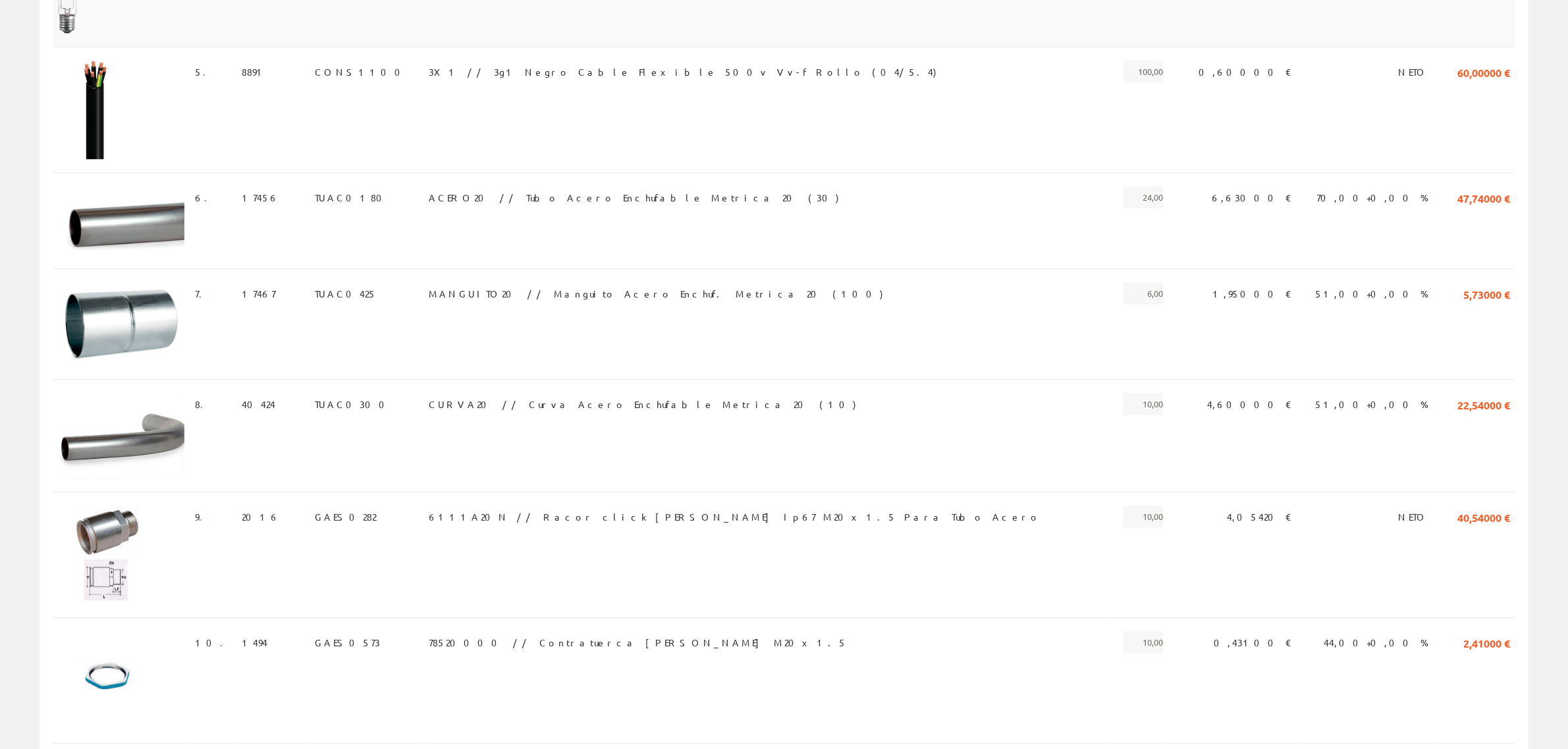
scroll to position [981, 0]
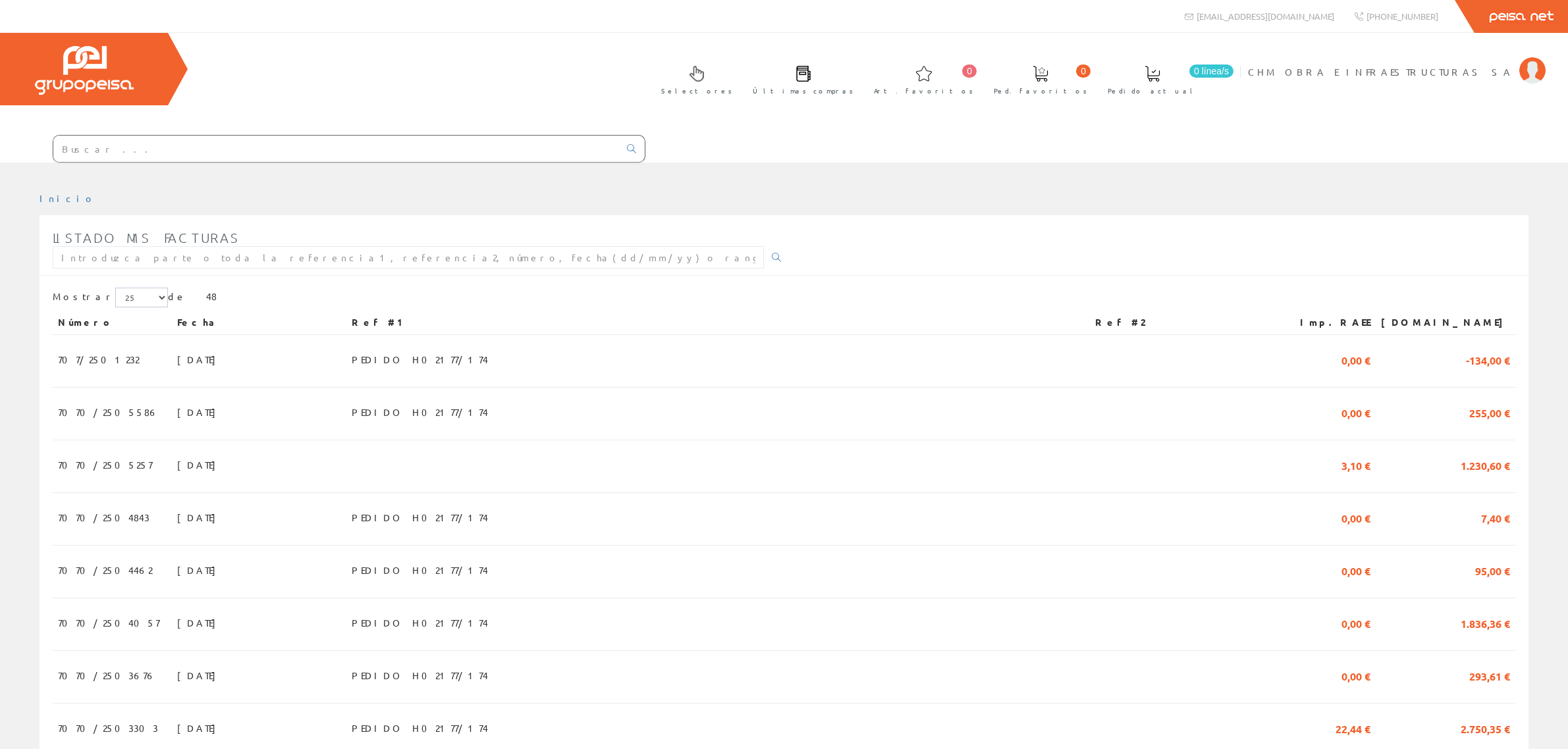
scroll to position [740, 0]
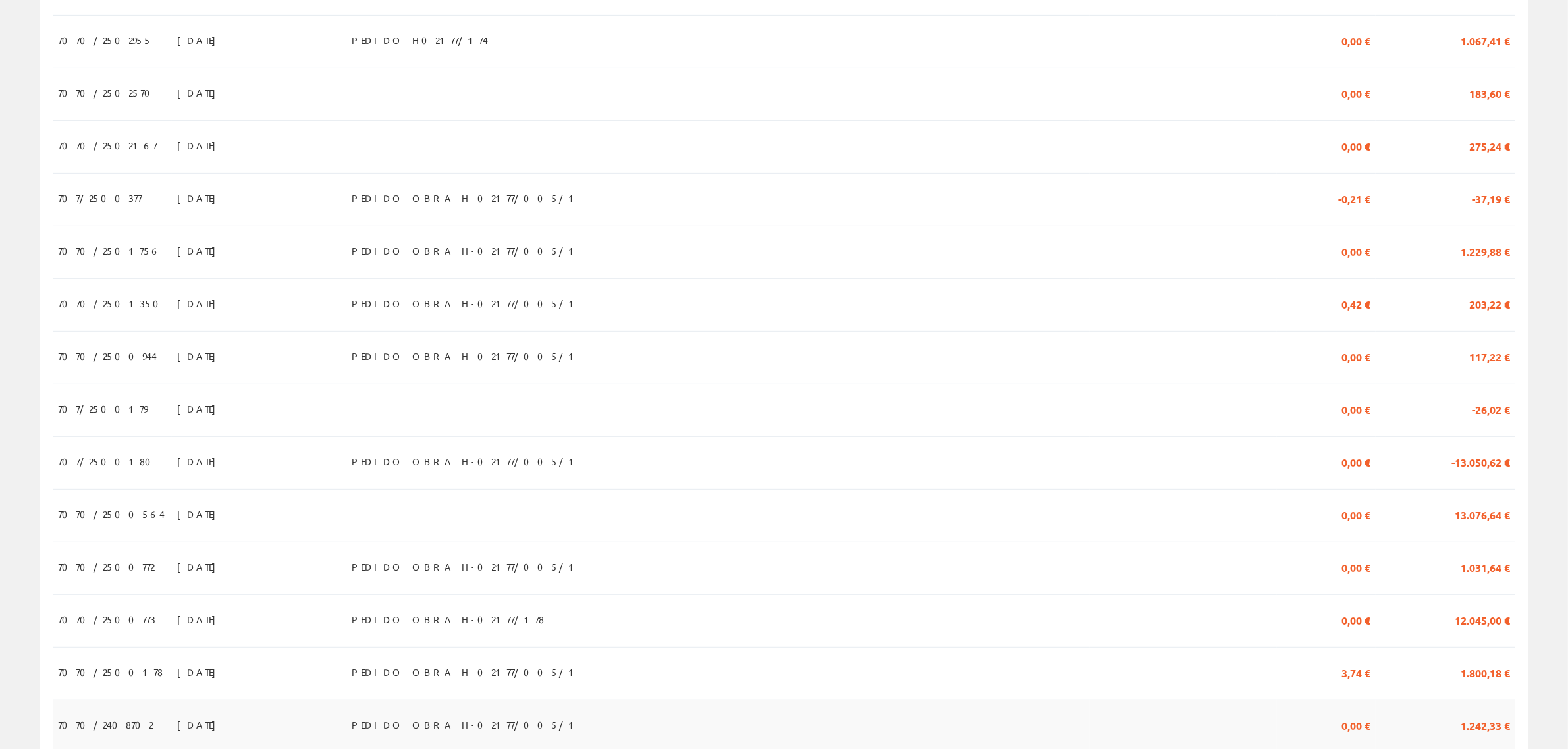
click at [717, 700] on td "PEDIDO OBRA H-02177/005/1" at bounding box center [718, 726] width 743 height 53
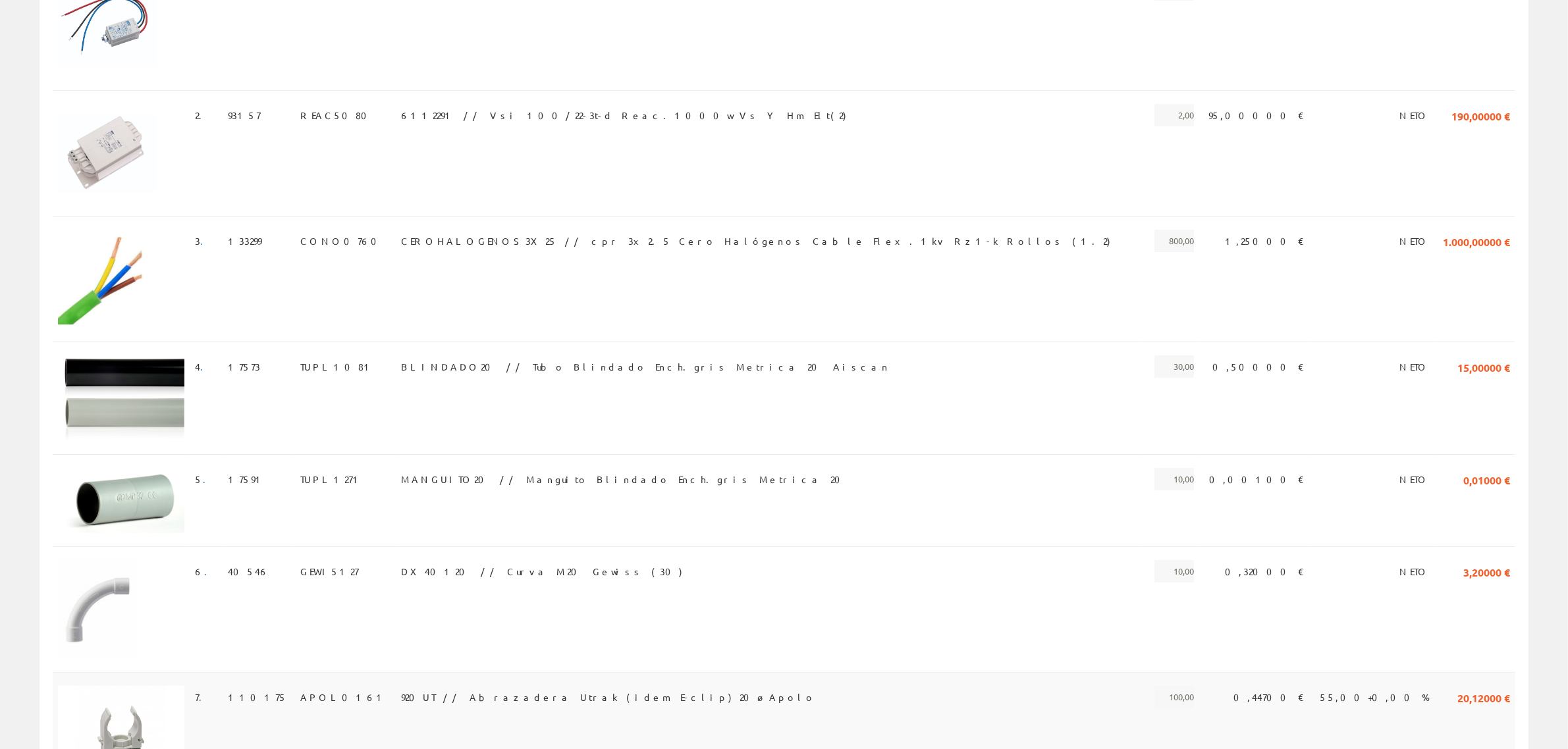
scroll to position [505, 0]
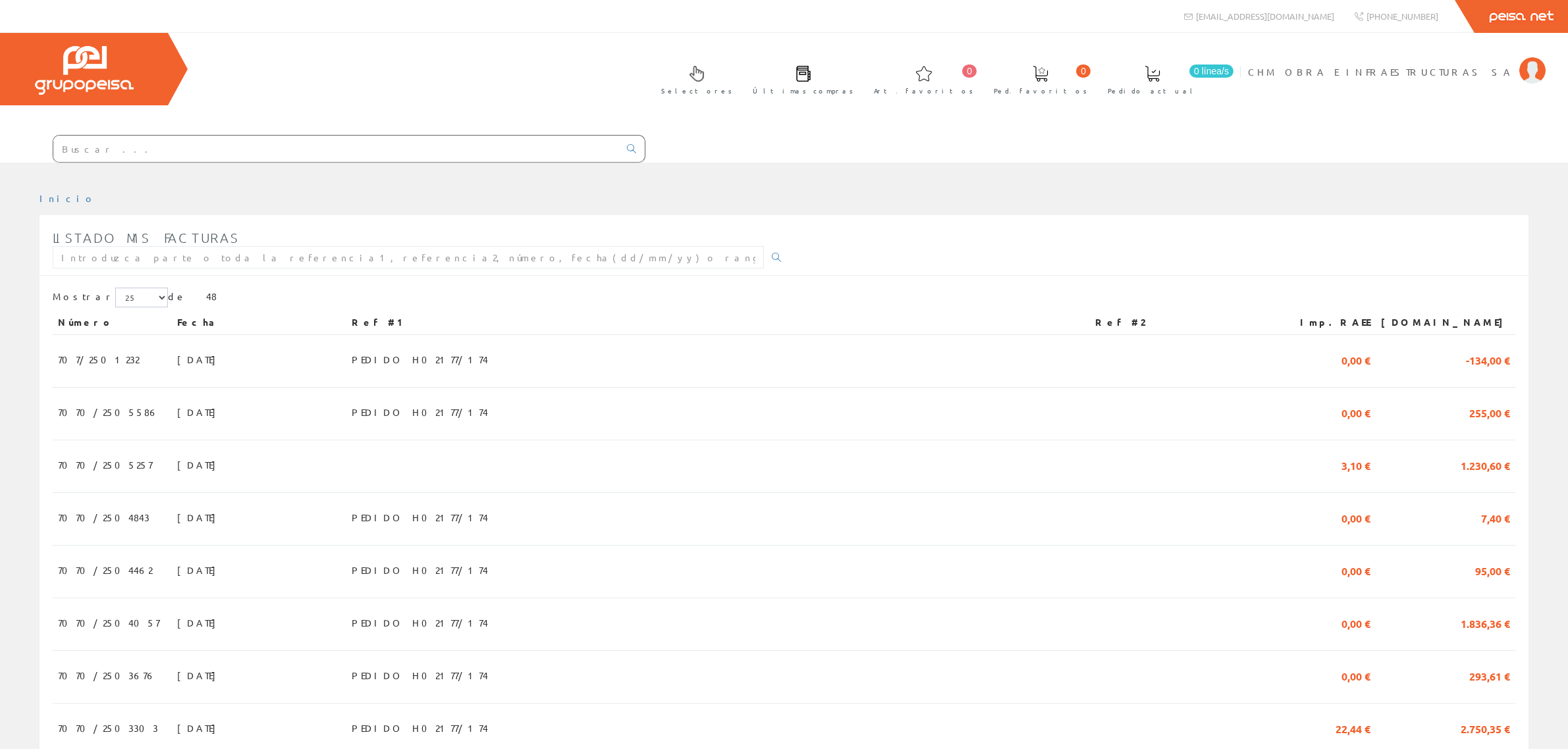
scroll to position [740, 0]
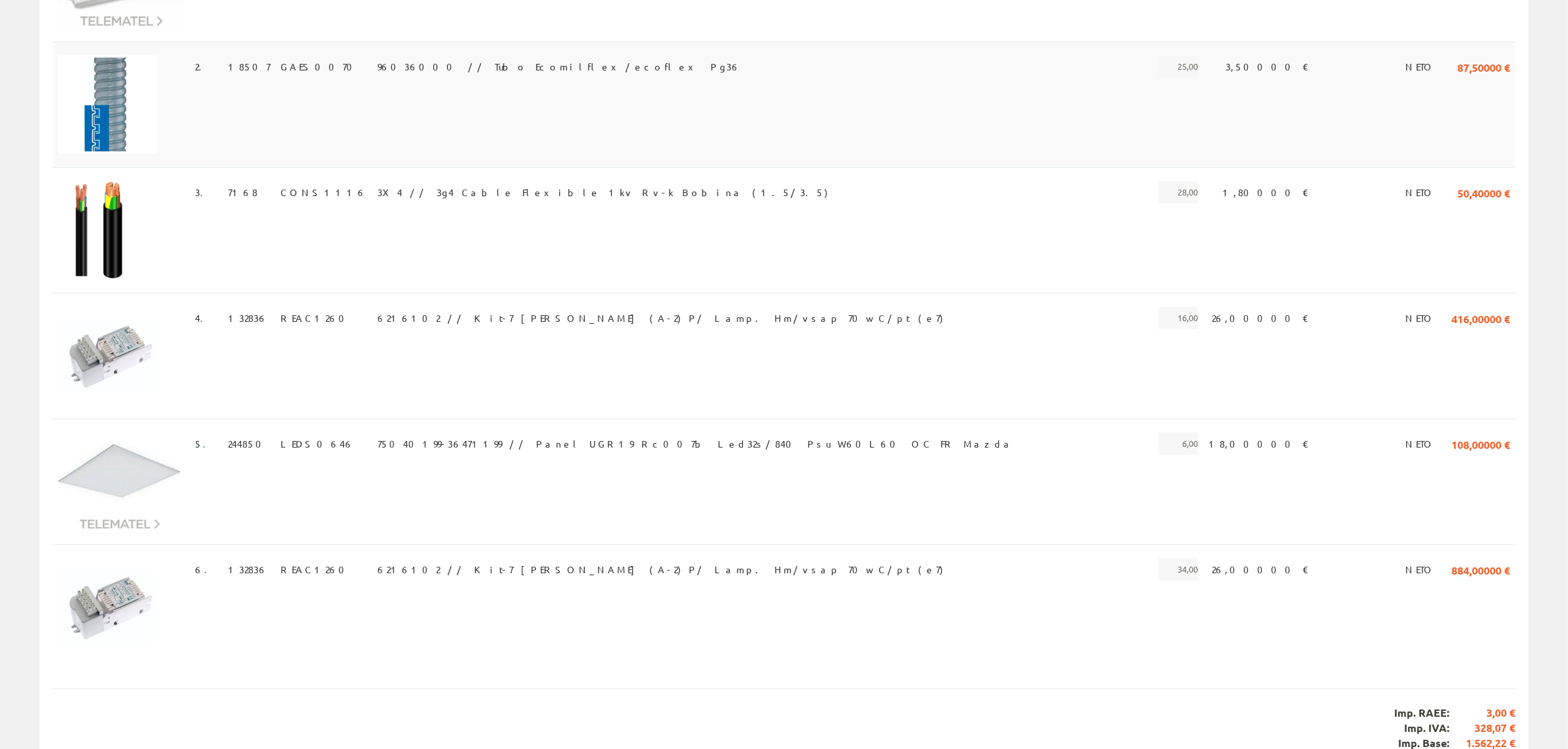
scroll to position [430, 0]
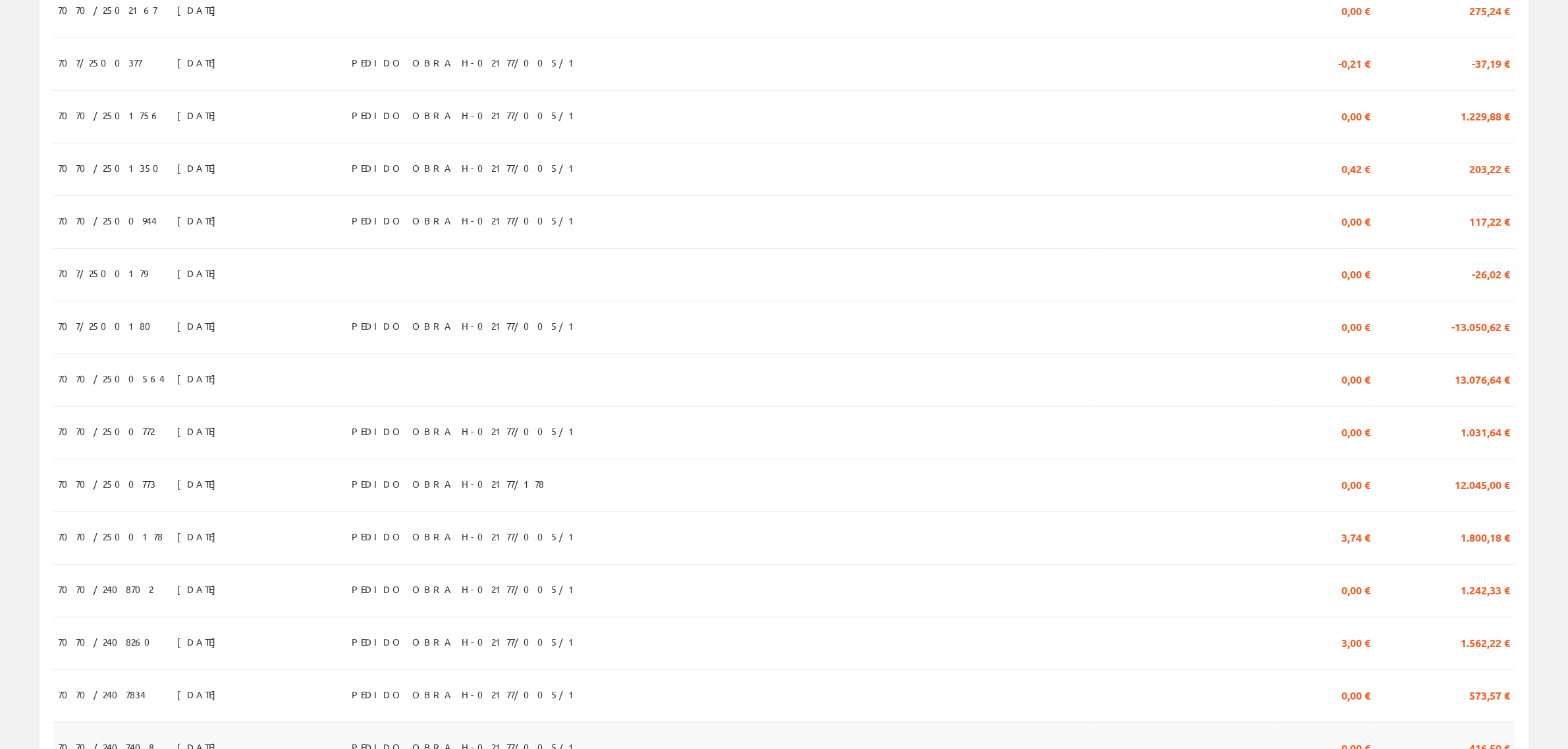
scroll to position [905, 0]
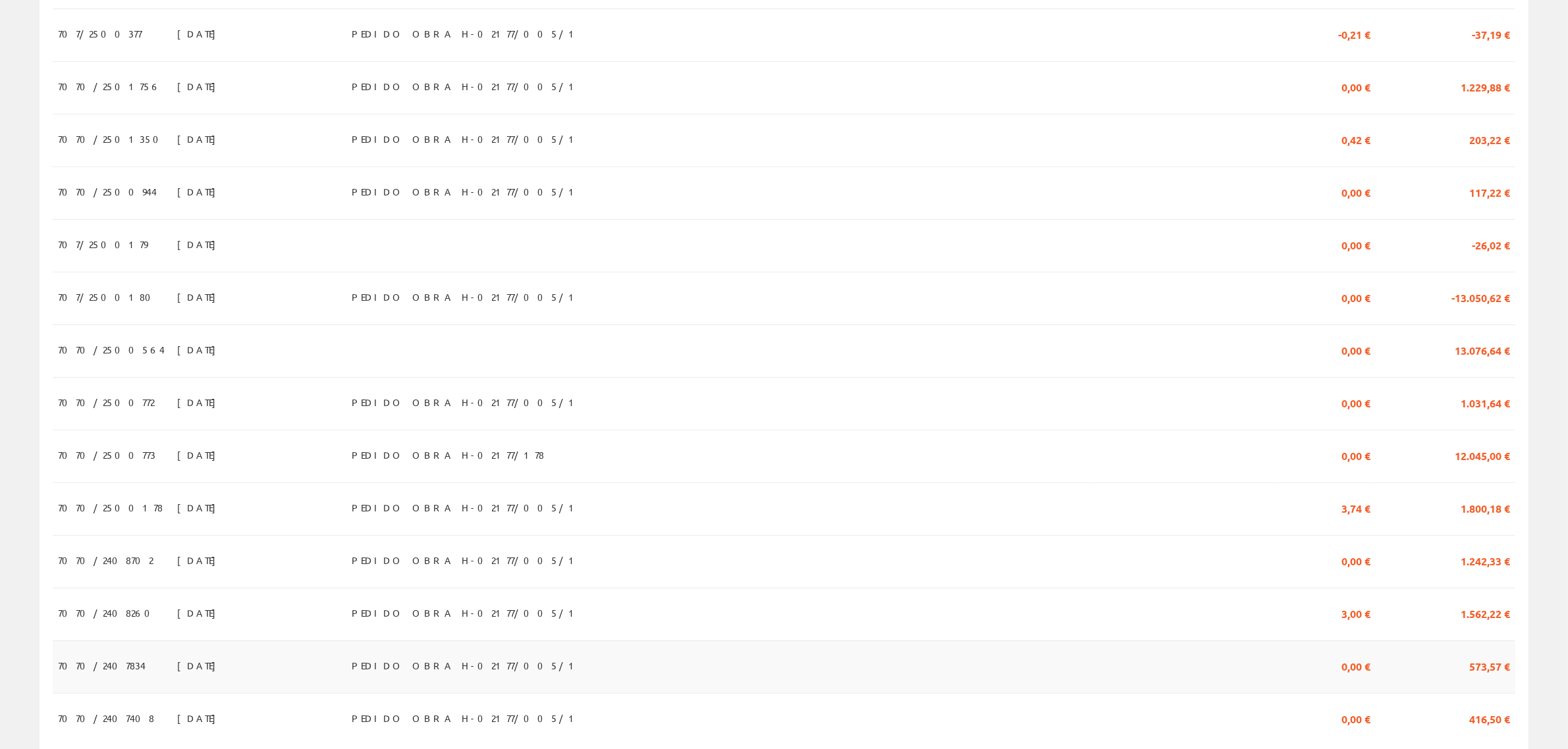
click at [892, 641] on td "PEDIDO OBRA H-02177/005/1" at bounding box center [718, 667] width 743 height 53
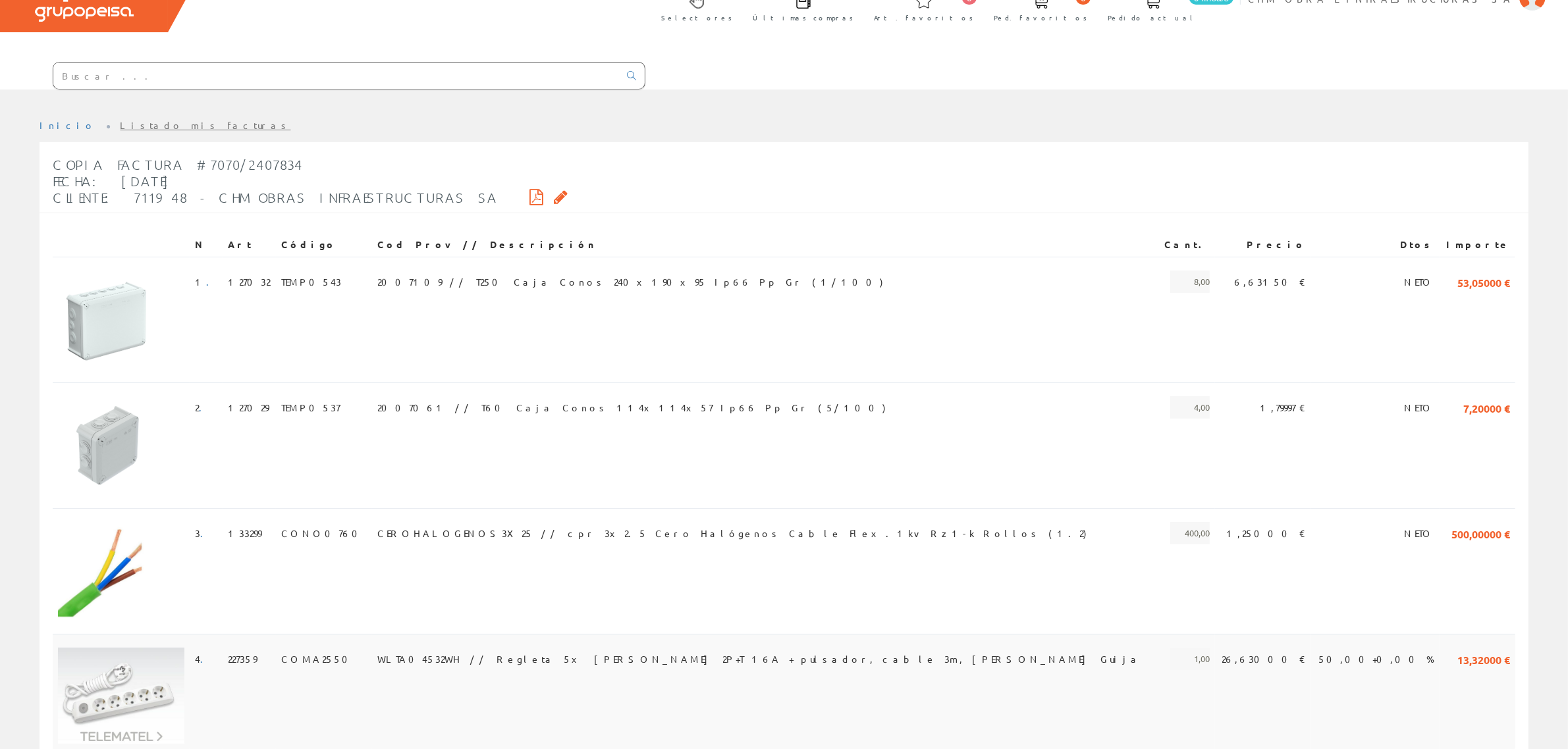
scroll to position [178, 0]
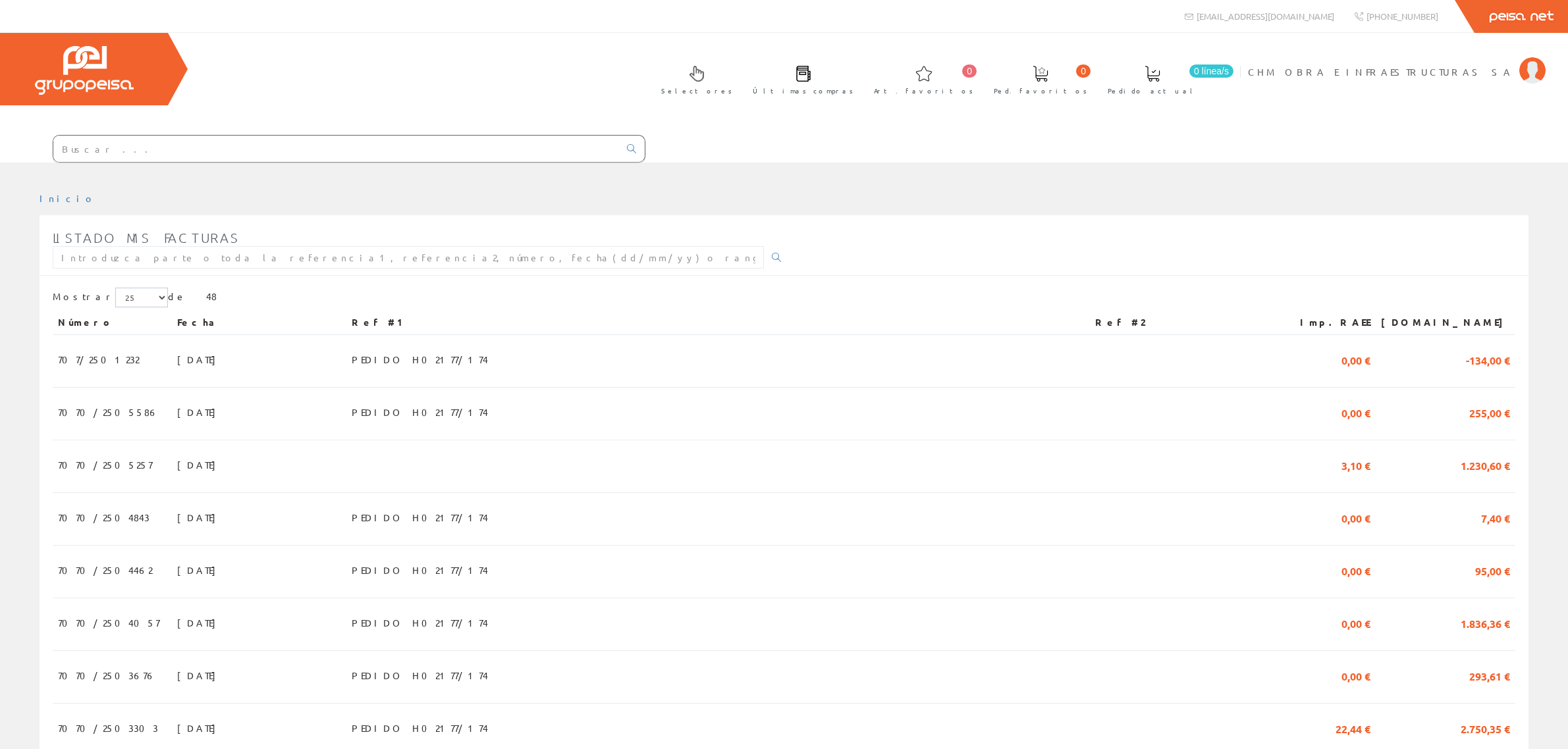
scroll to position [905, 0]
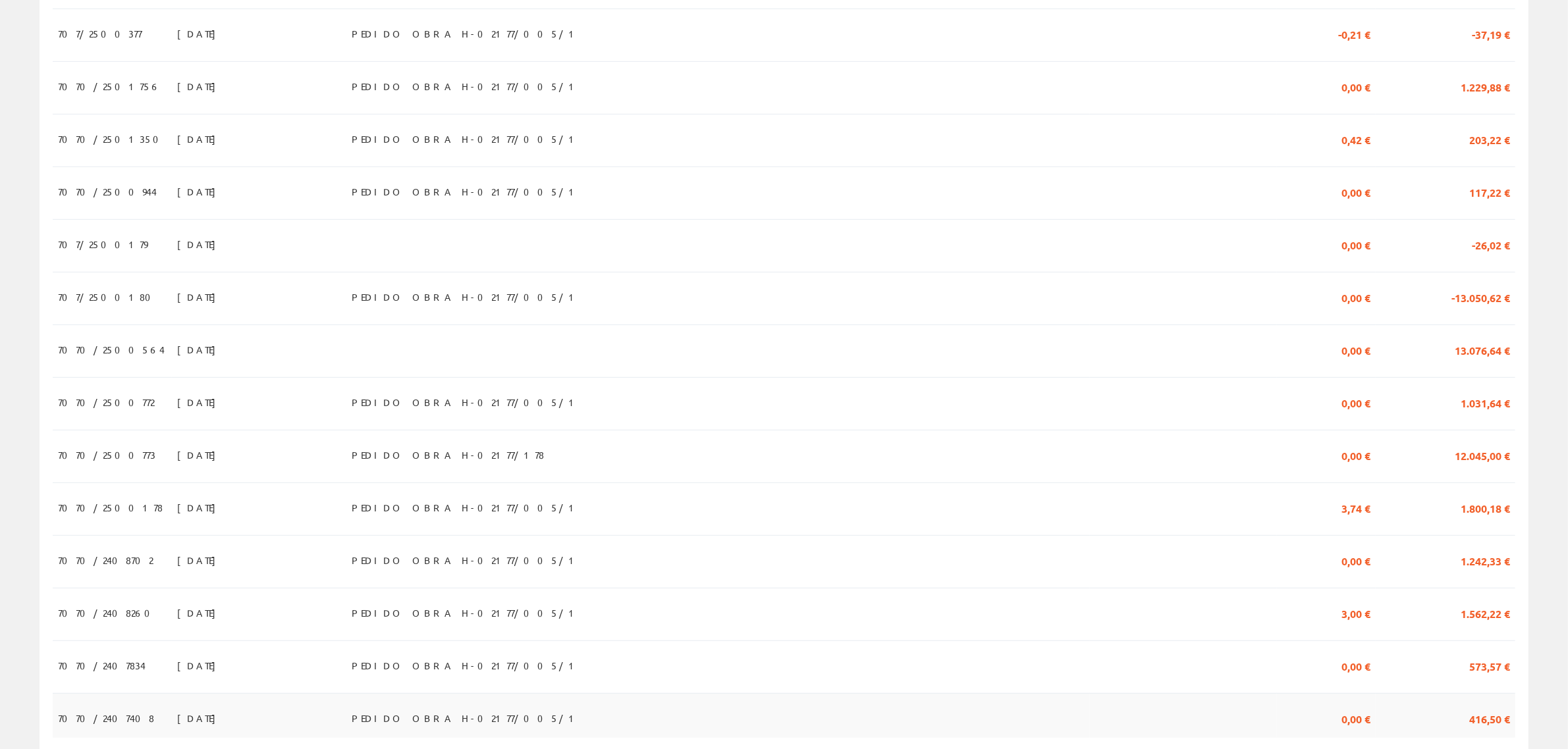
click at [1173, 693] on td at bounding box center [1183, 715] width 187 height 44
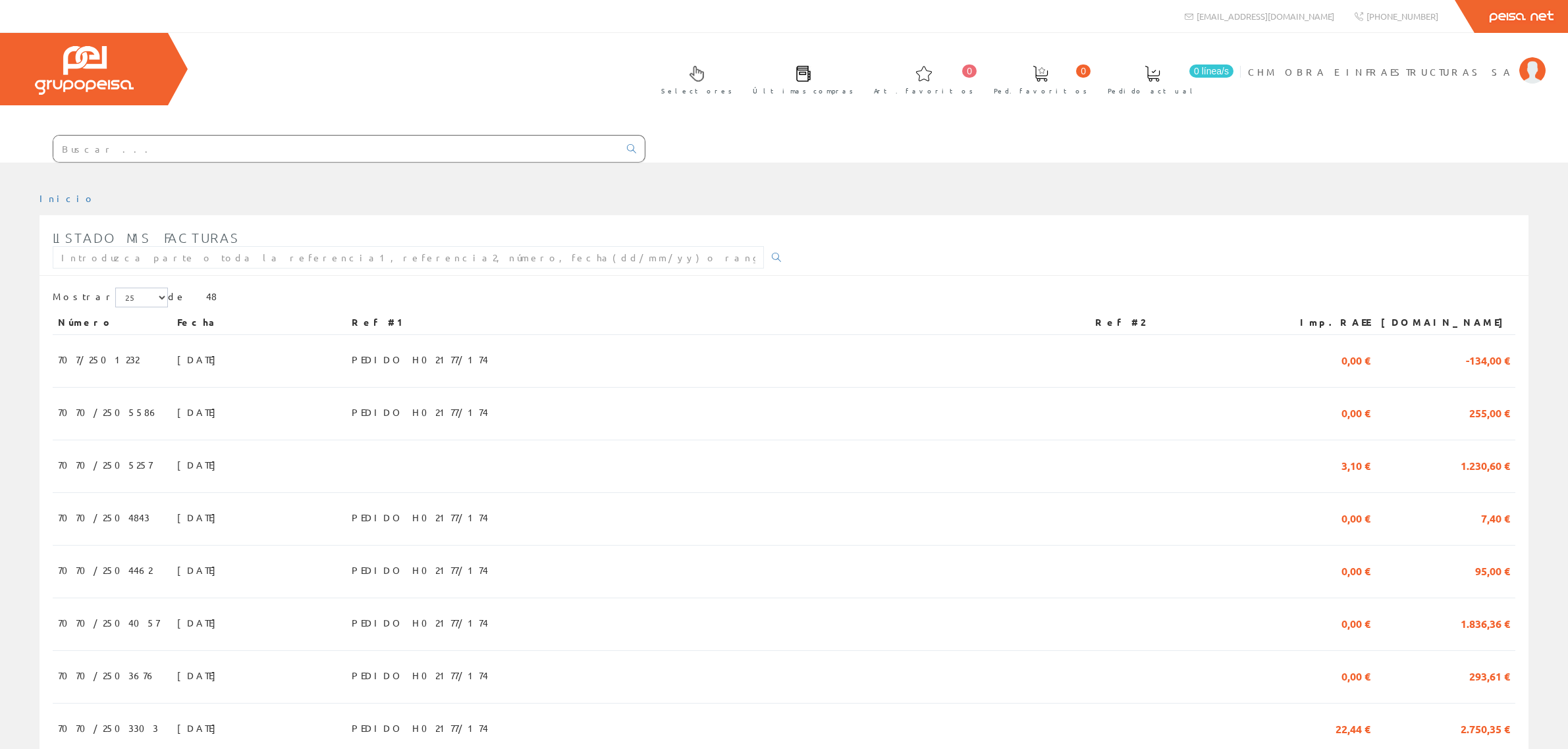
scroll to position [905, 0]
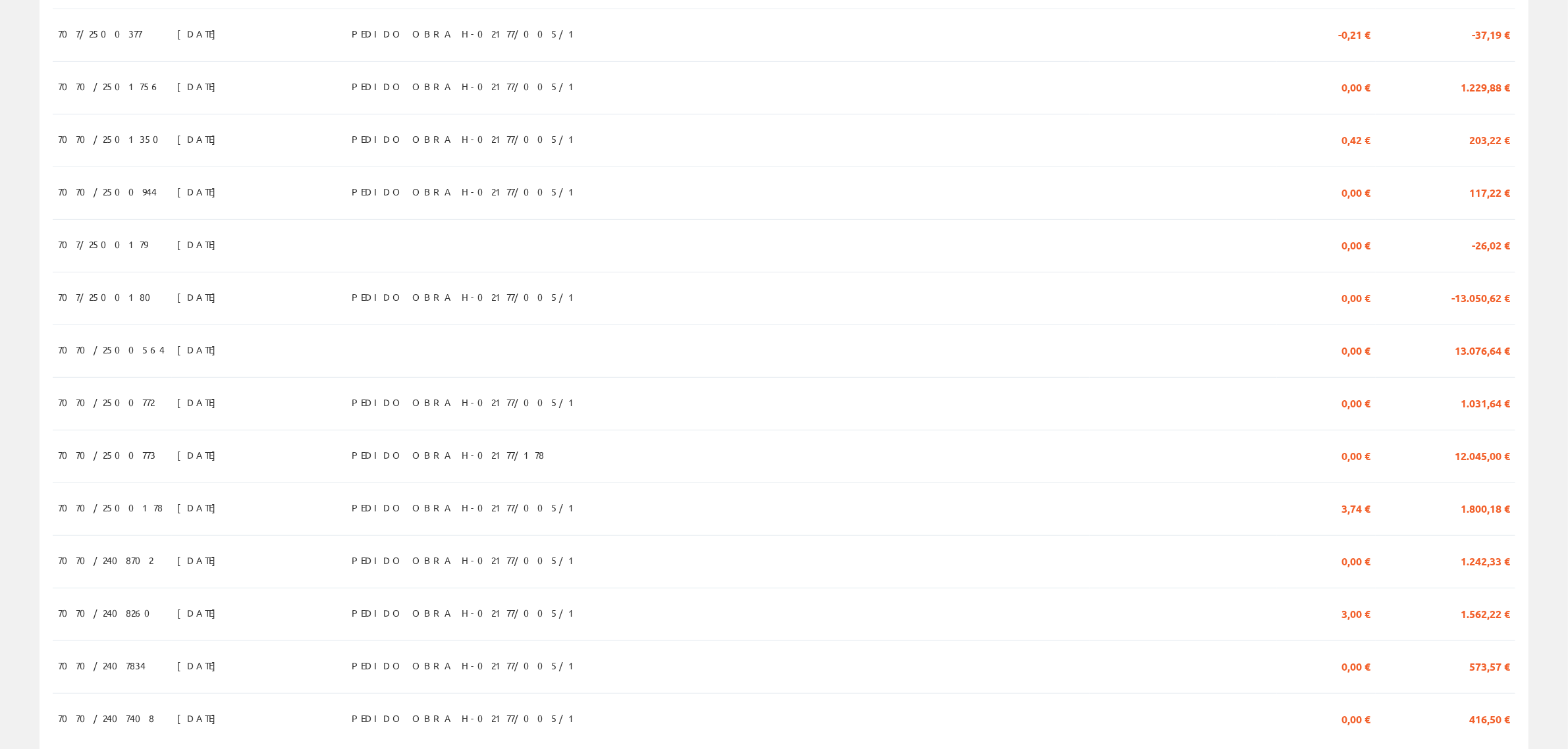
click at [1477, 748] on link "2" at bounding box center [1476, 763] width 21 height 23
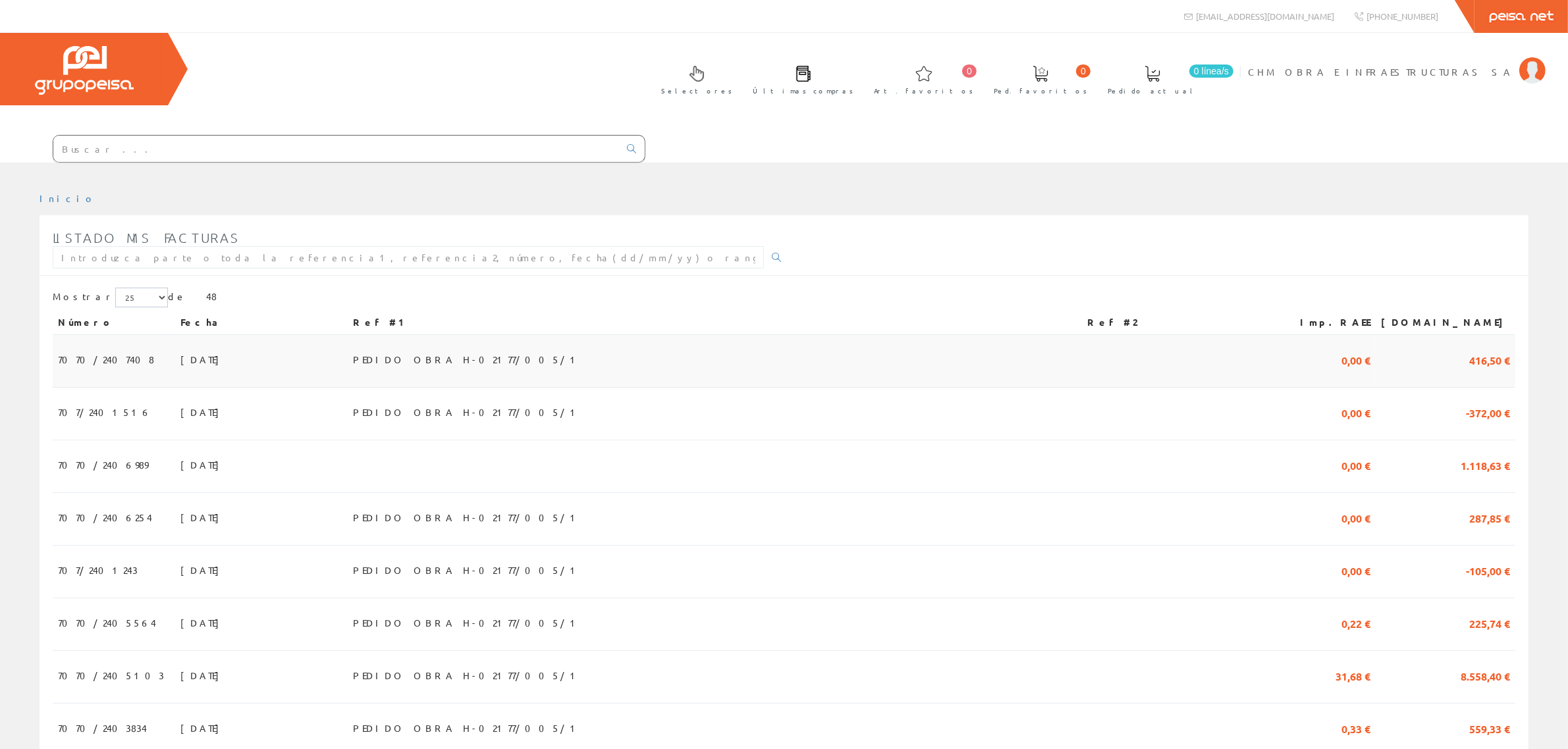
click at [1481, 348] on span "416,50 €" at bounding box center [1489, 359] width 41 height 23
click at [1272, 440] on td at bounding box center [1179, 467] width 195 height 53
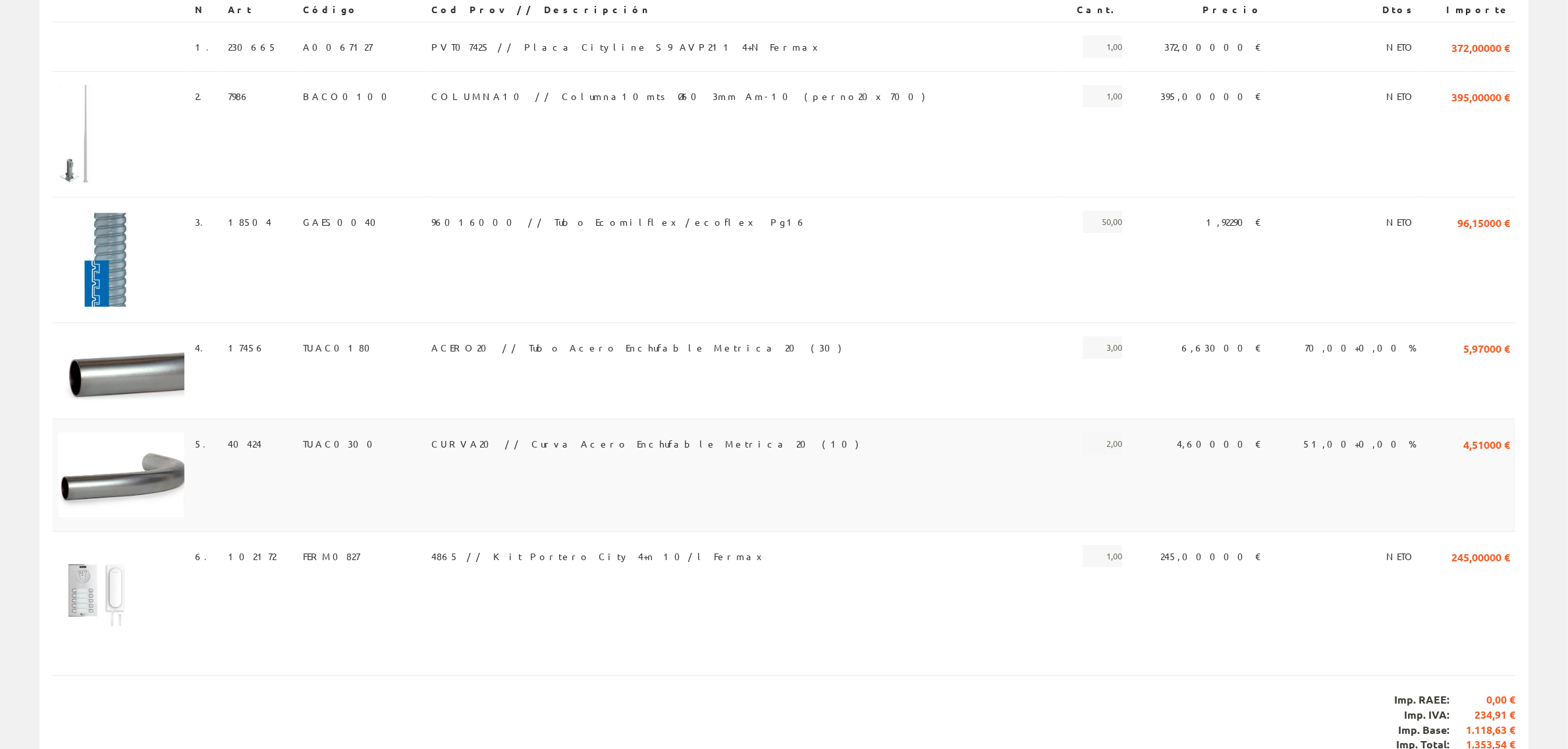
scroll to position [314, 0]
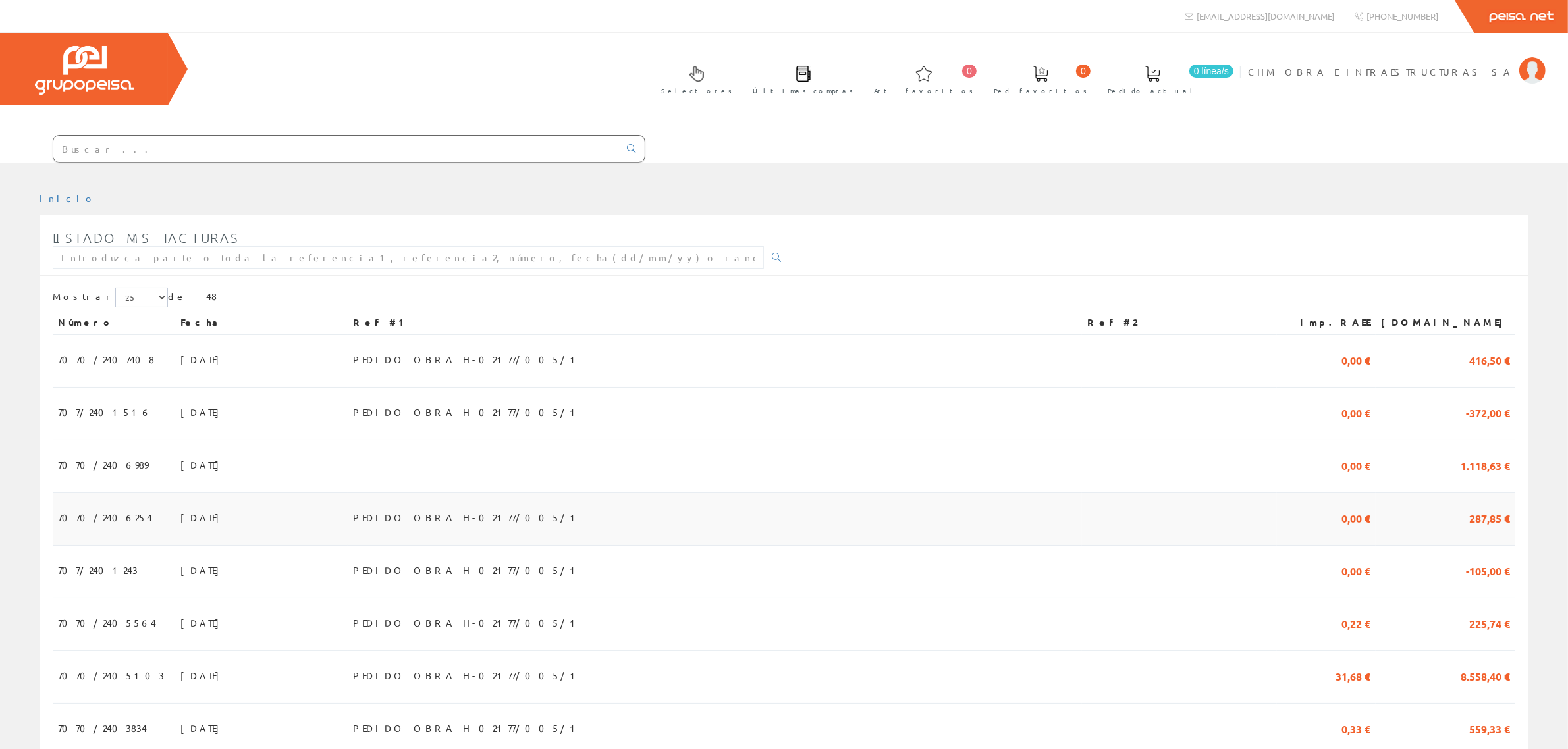
click at [1077, 493] on td "PEDIDO OBRA H-02177/005/1" at bounding box center [715, 520] width 734 height 53
click at [1003, 651] on td "PEDIDO OBRA H-02177/005/1" at bounding box center [715, 677] width 734 height 53
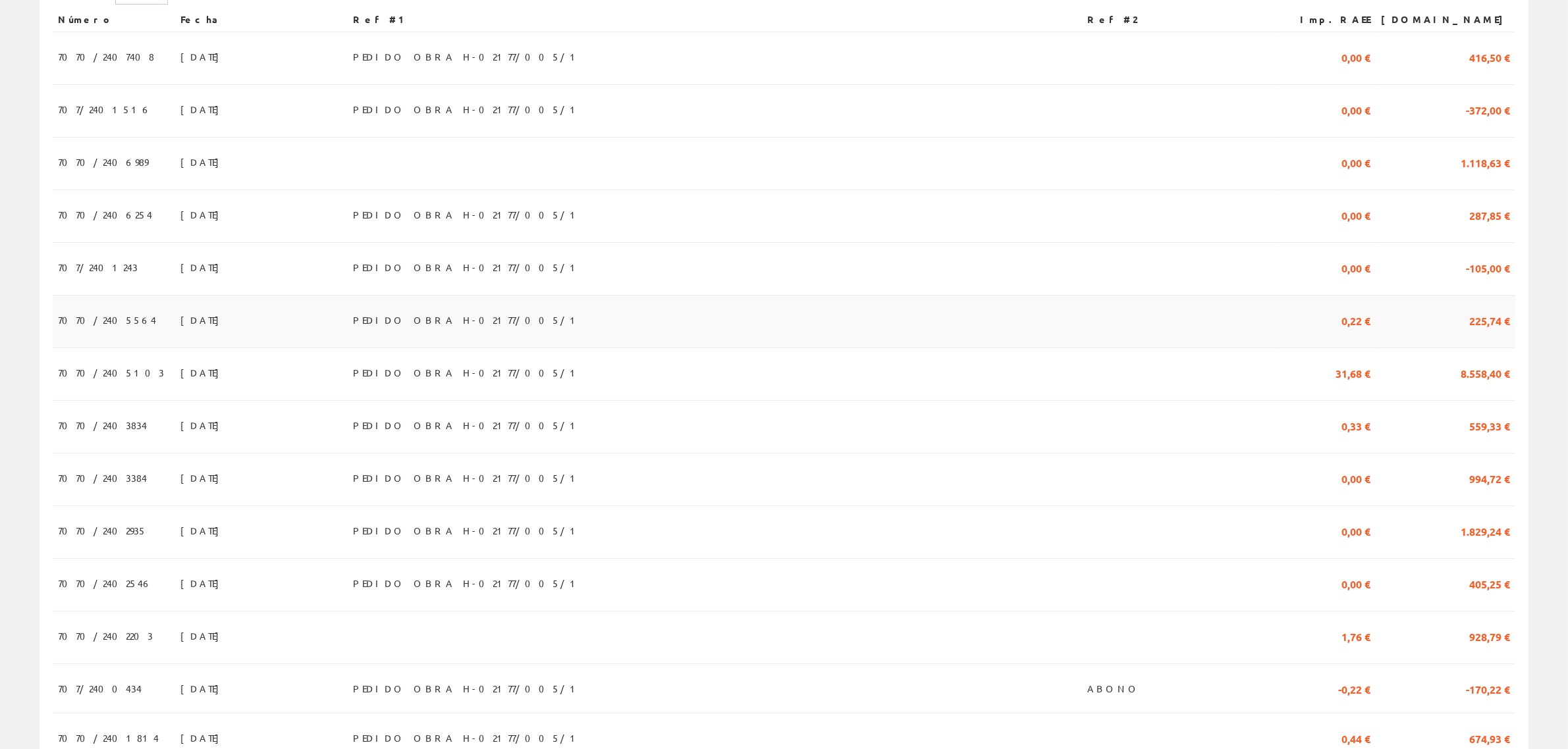
scroll to position [329, 0]
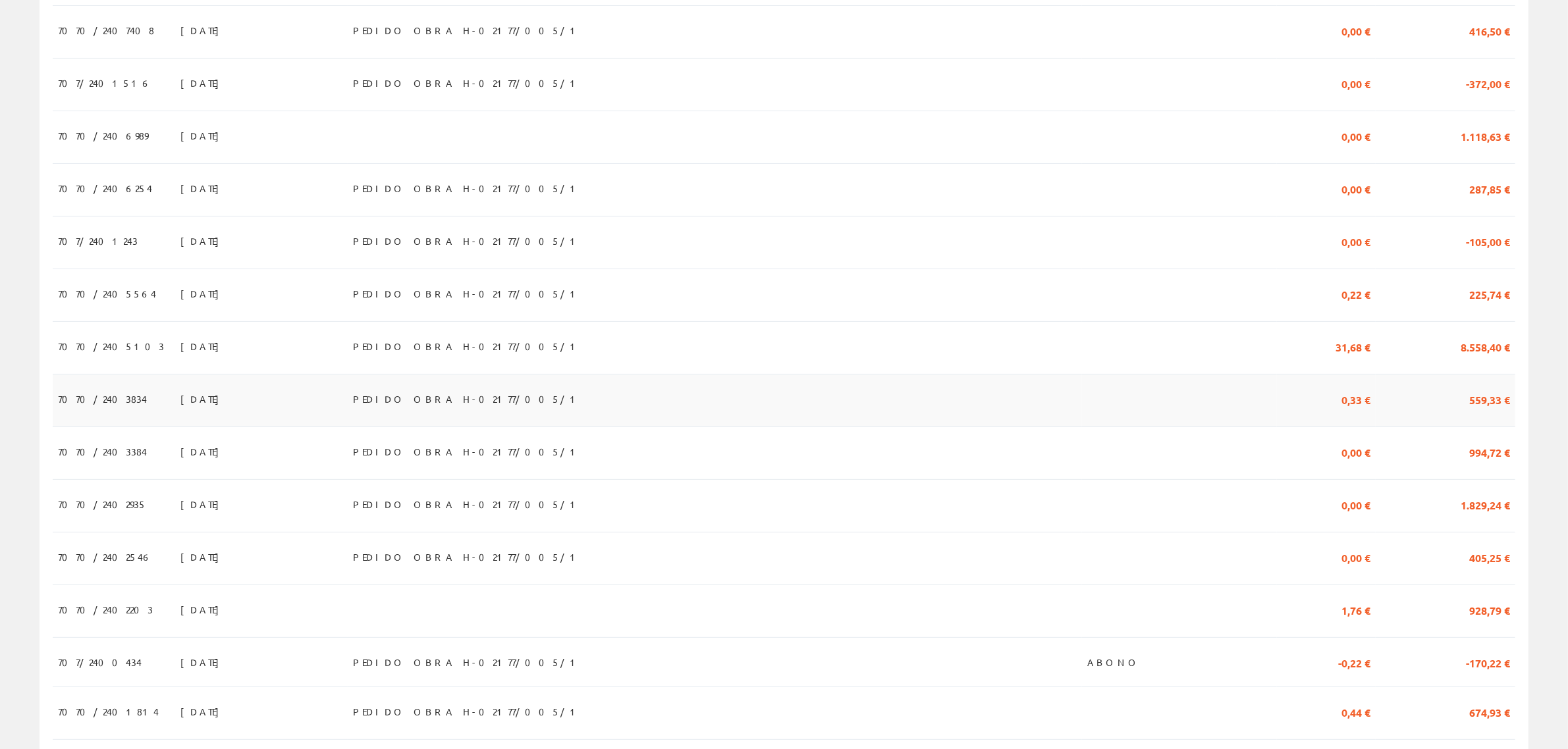
click at [699, 374] on td "PEDIDO OBRA H-02177/005/1" at bounding box center [715, 401] width 734 height 53
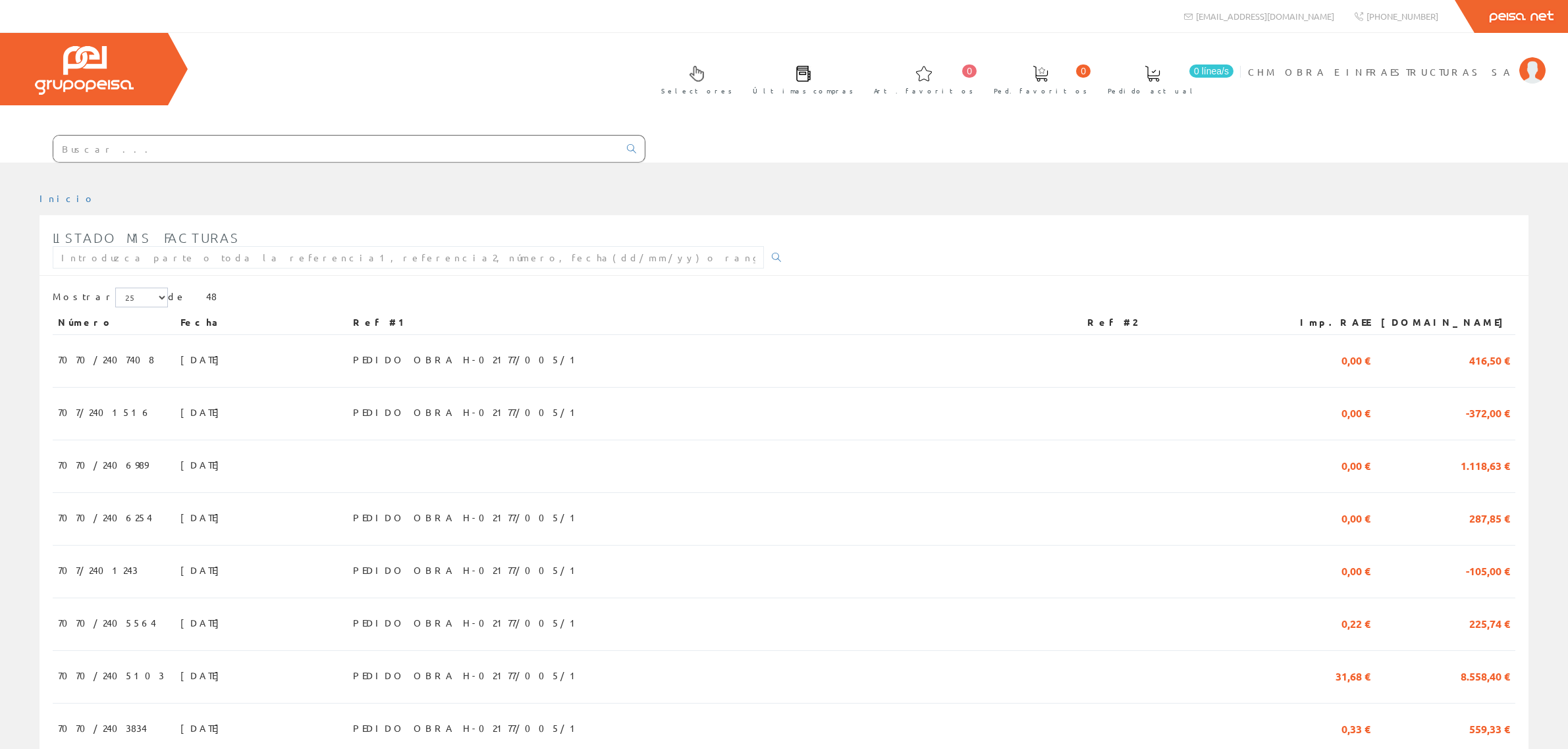
scroll to position [329, 0]
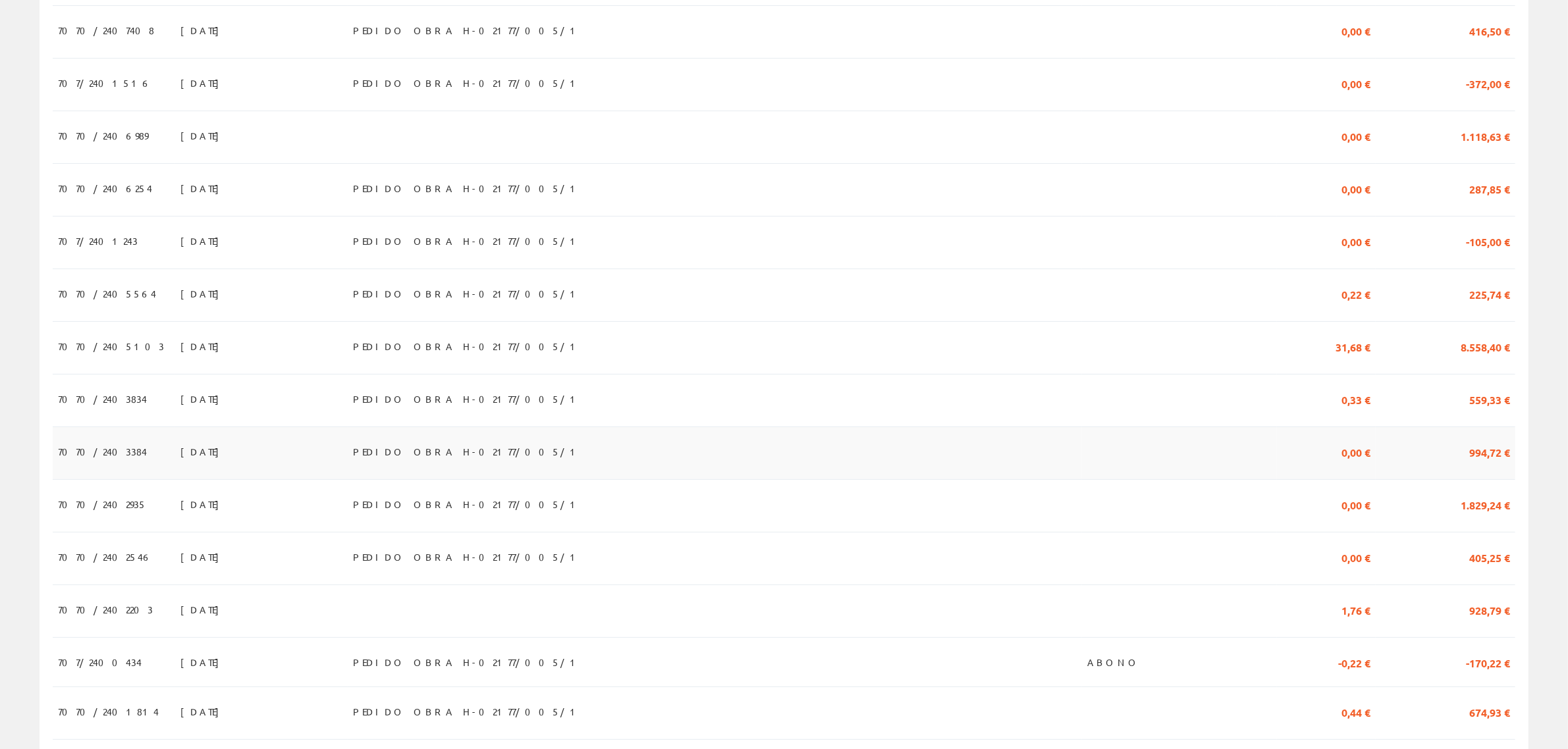
click at [1016, 428] on td "PEDIDO OBRA H-02177/005/1" at bounding box center [715, 454] width 734 height 53
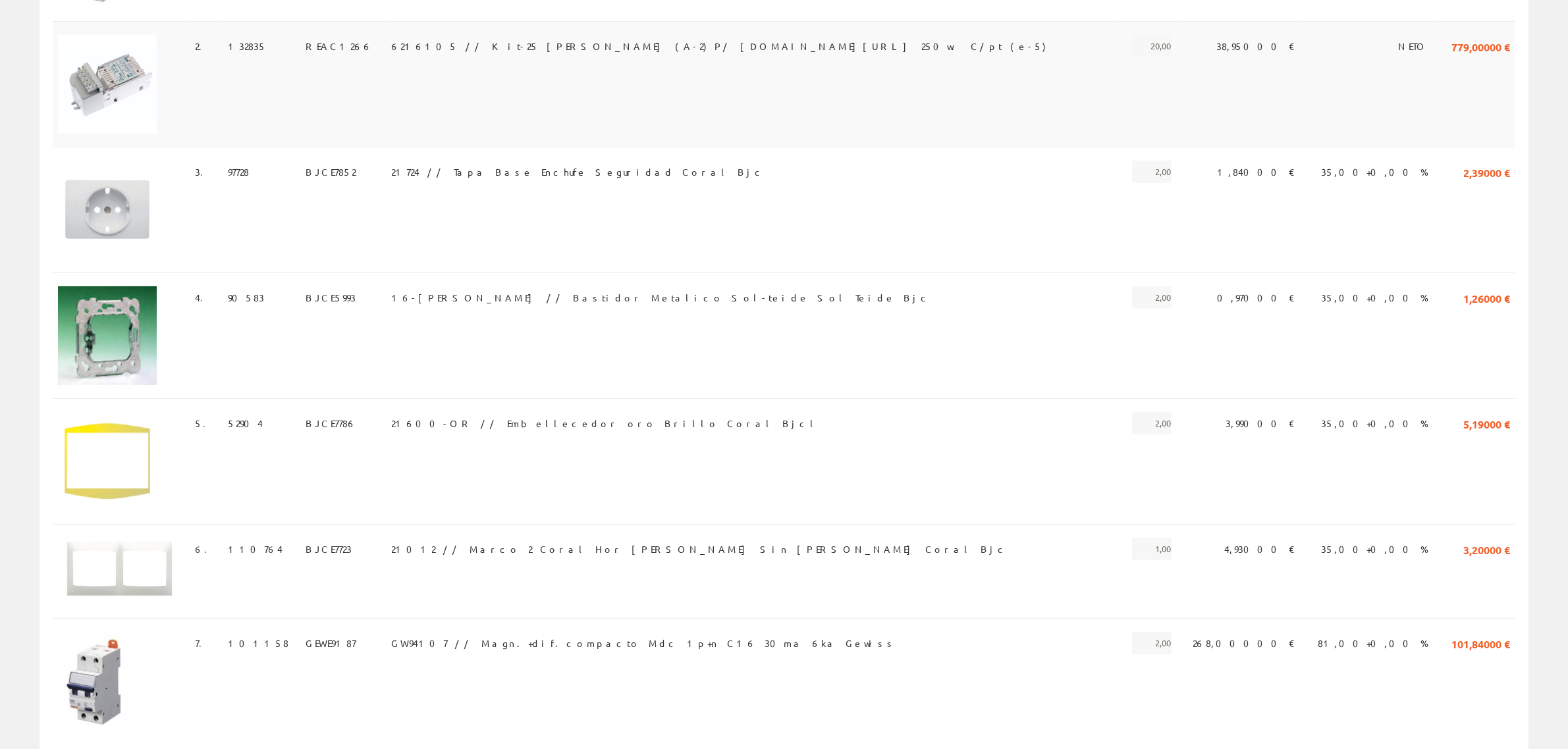
scroll to position [528, 0]
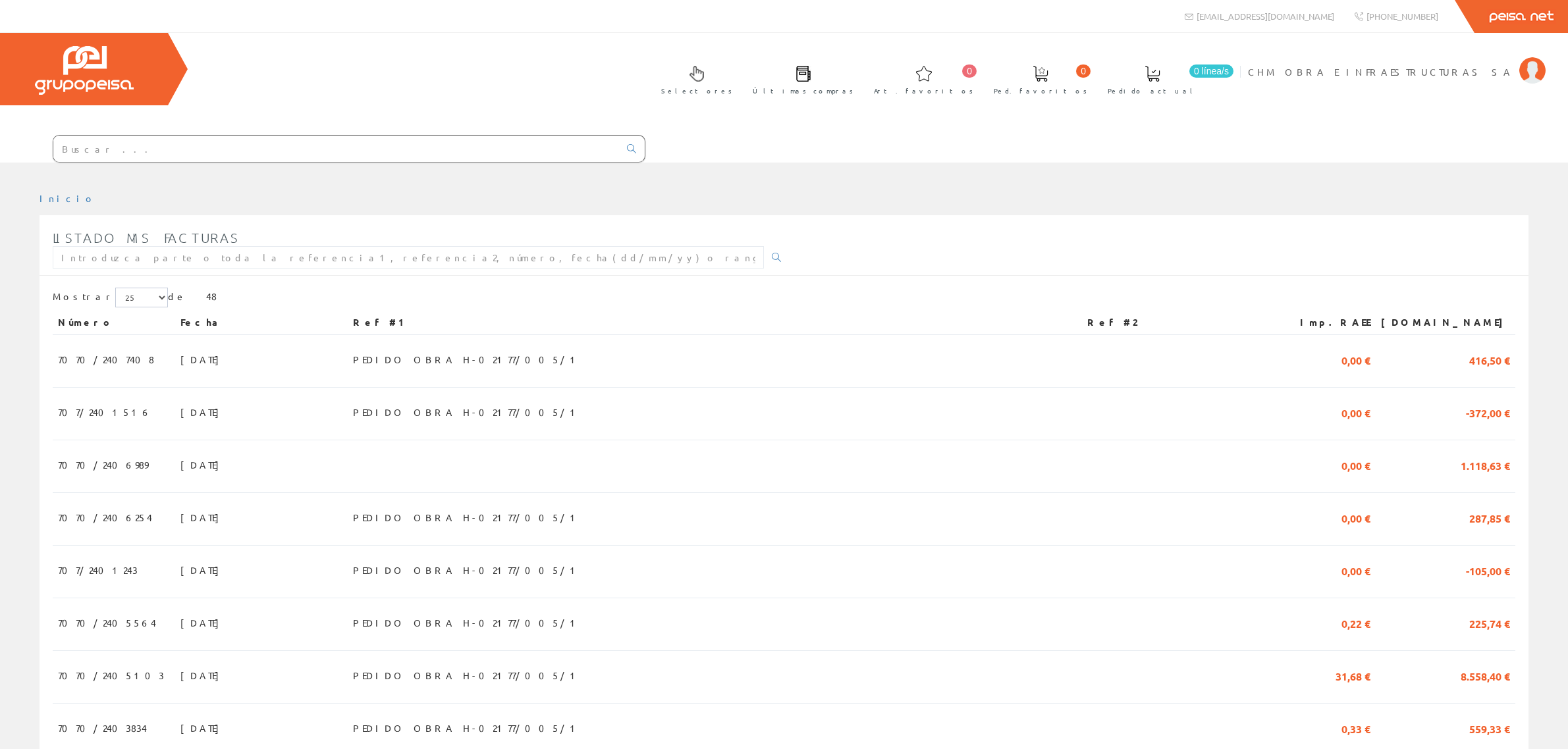
scroll to position [329, 0]
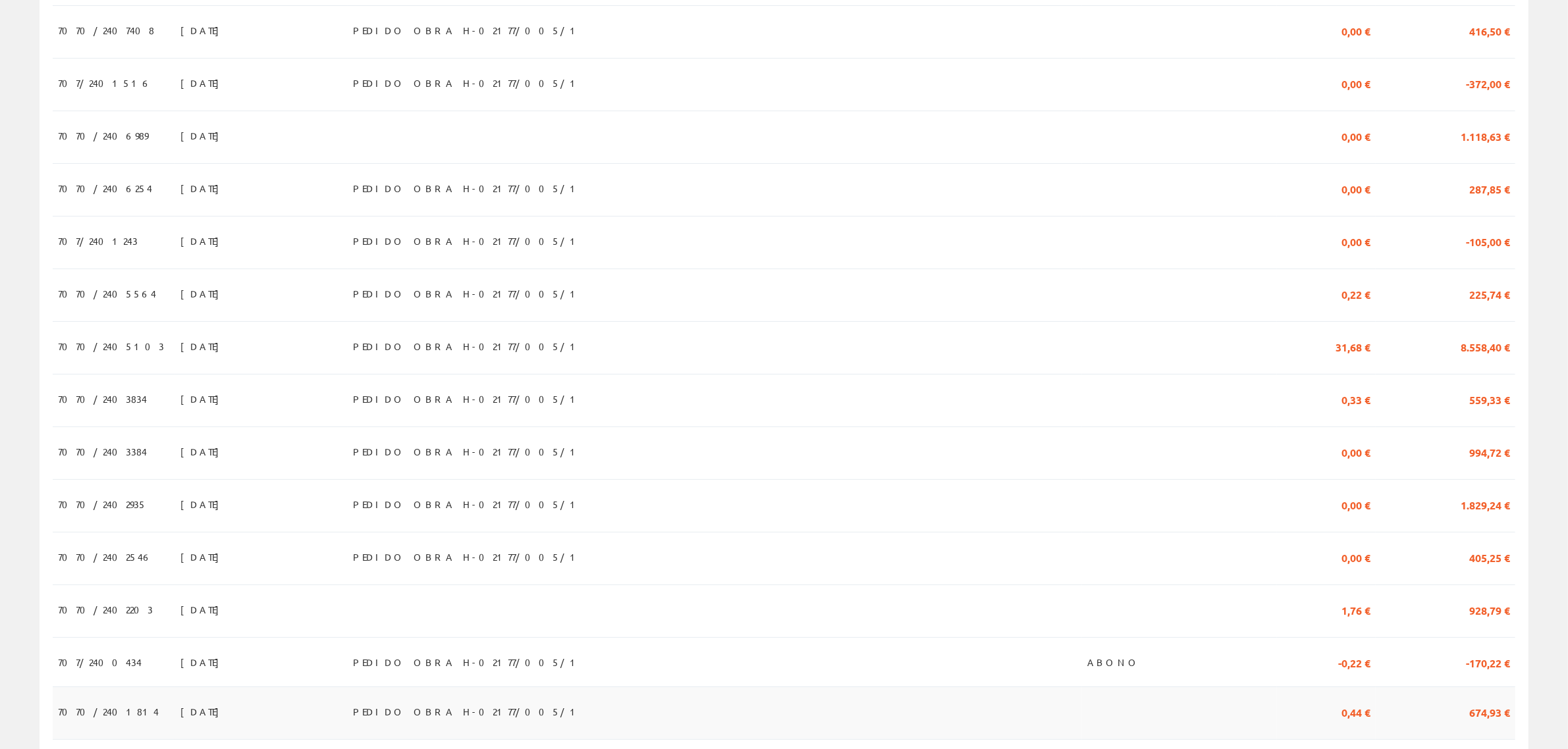
click at [1103, 687] on td at bounding box center [1179, 714] width 195 height 53
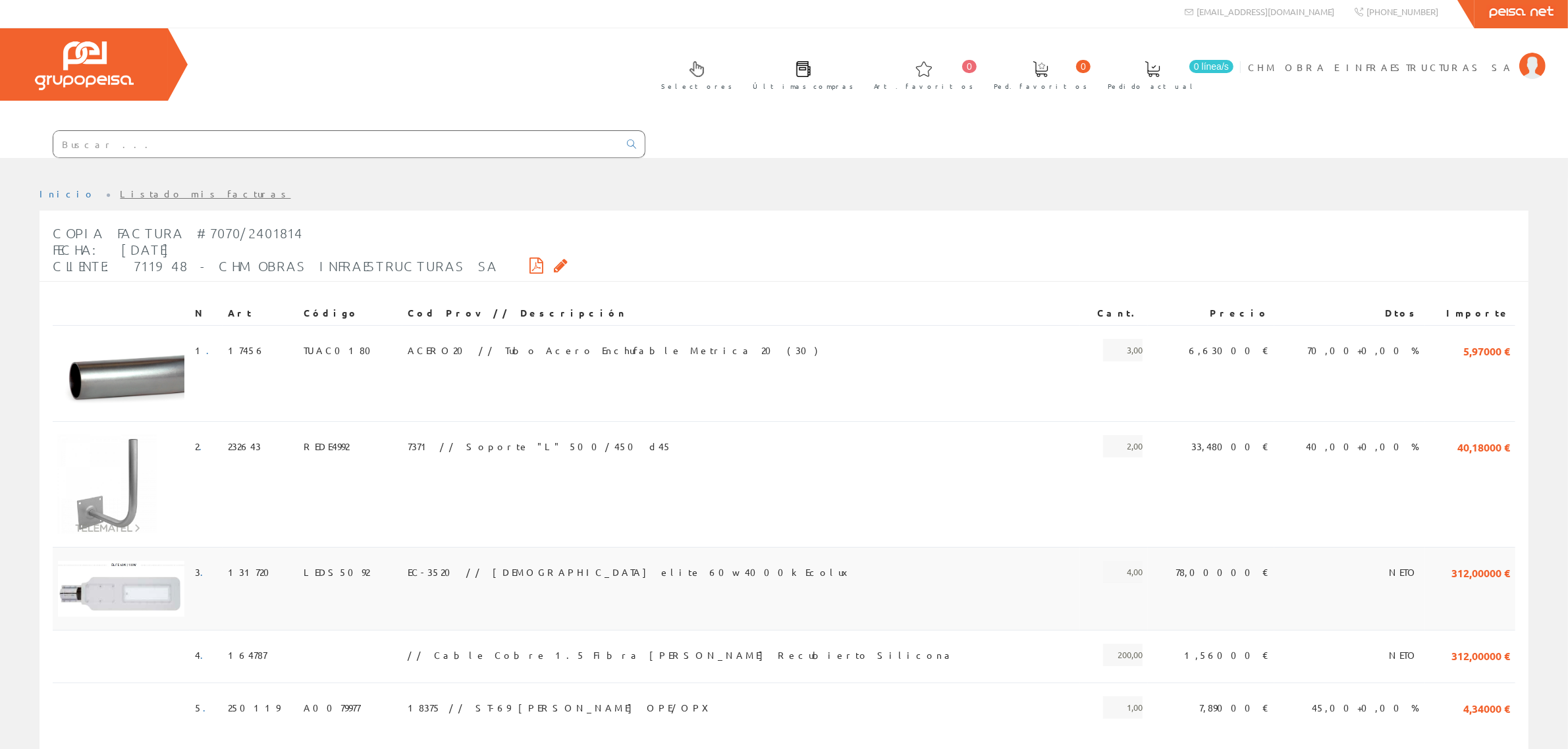
scroll to position [86, 0]
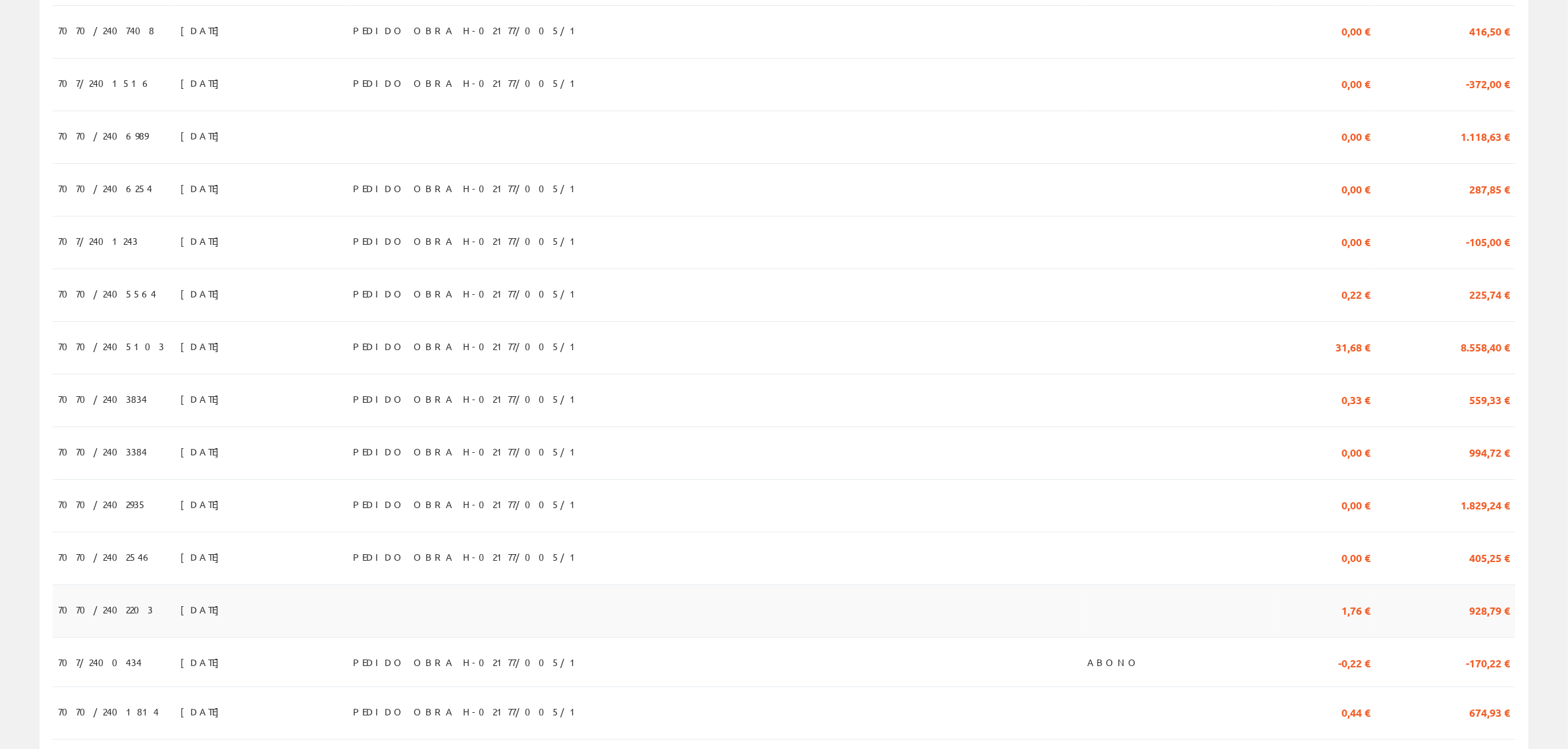
scroll to position [329, 0]
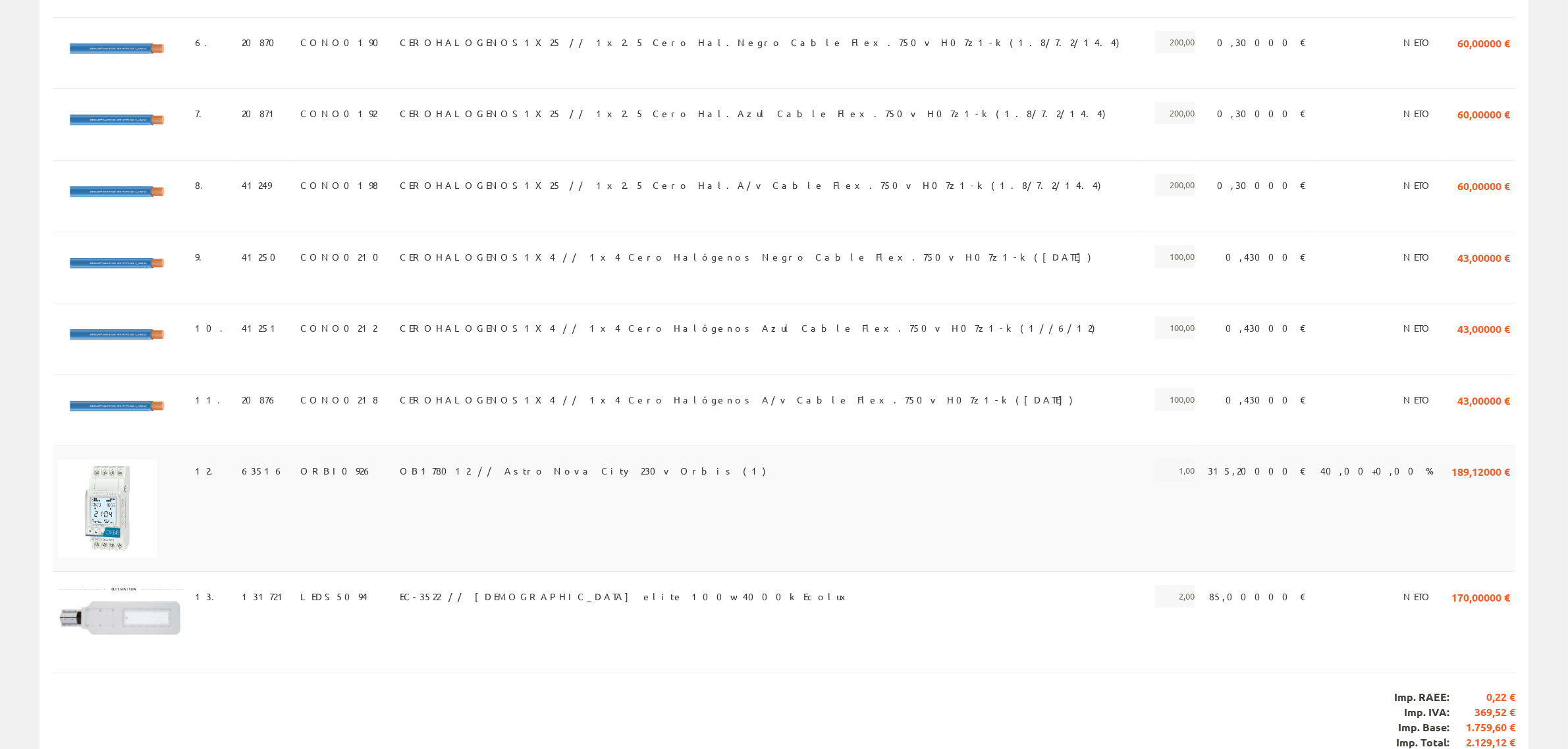
scroll to position [932, 0]
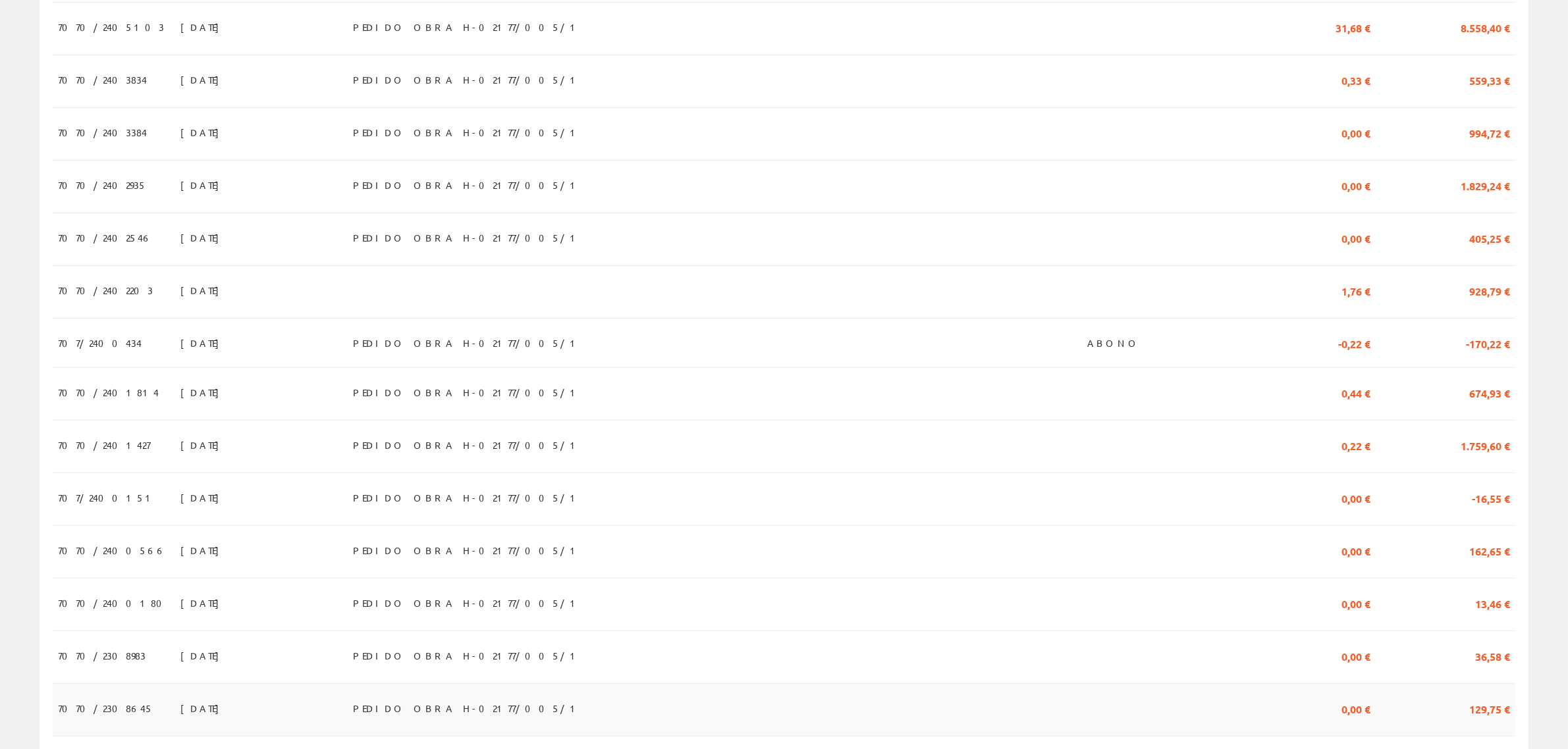
scroll to position [659, 0]
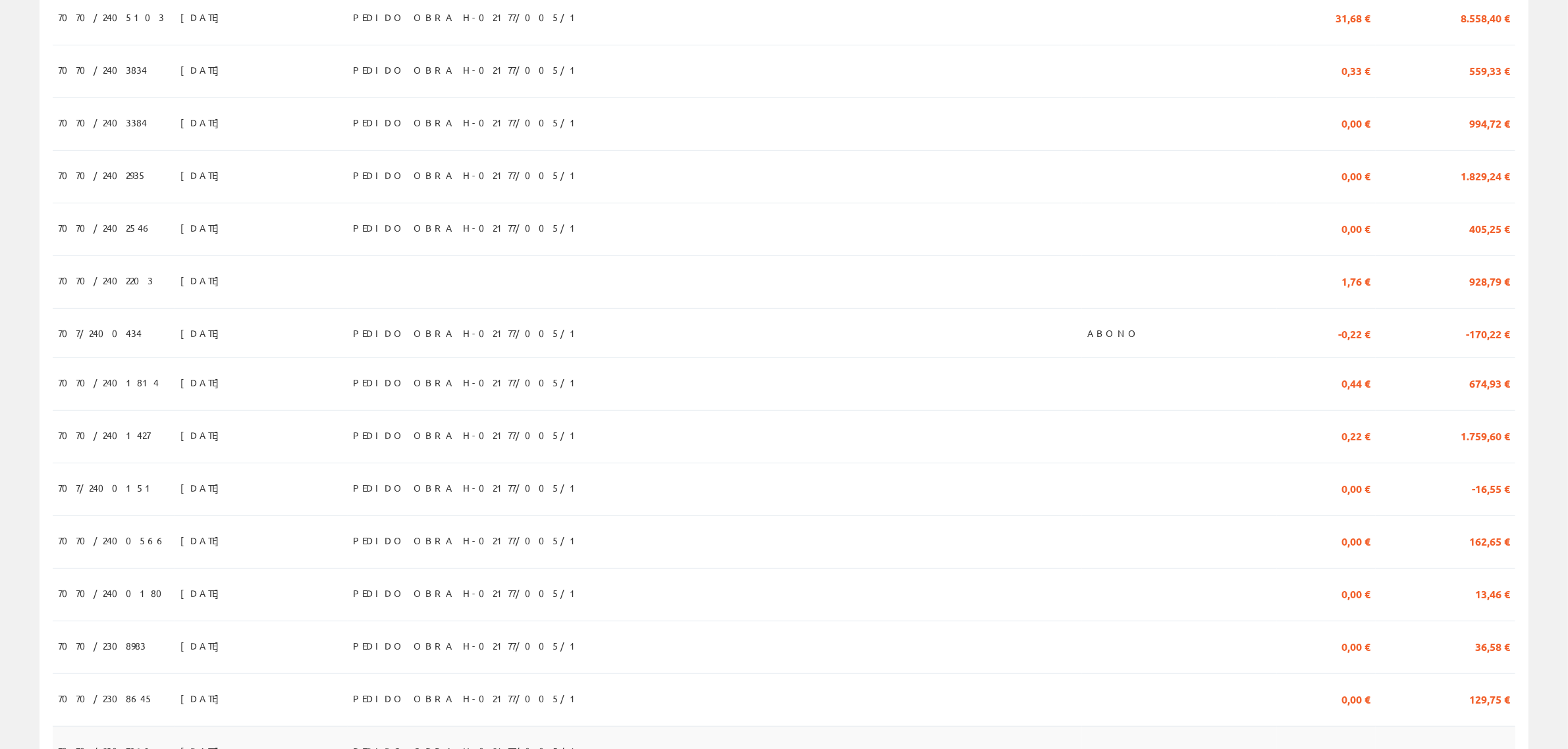
click at [1064, 726] on td "PEDIDO OBRA H-02177/005/1" at bounding box center [715, 753] width 734 height 53
